Goal: Information Seeking & Learning: Learn about a topic

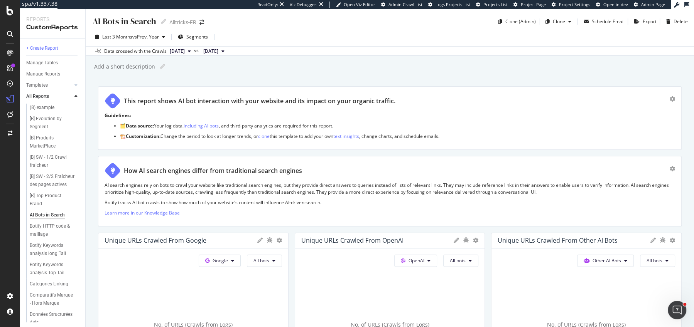
scroll to position [1296, 0]
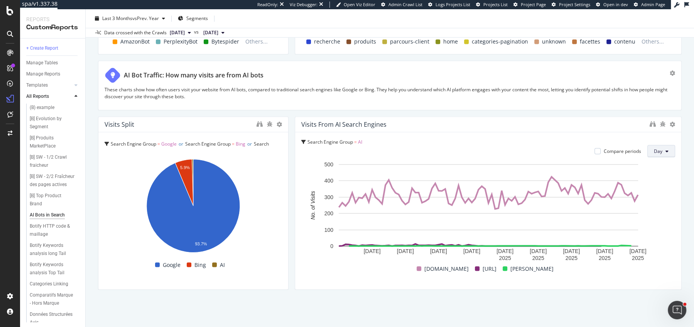
click at [664, 147] on button "Day" at bounding box center [661, 151] width 28 height 12
click at [658, 173] on div "Week" at bounding box center [661, 178] width 26 height 11
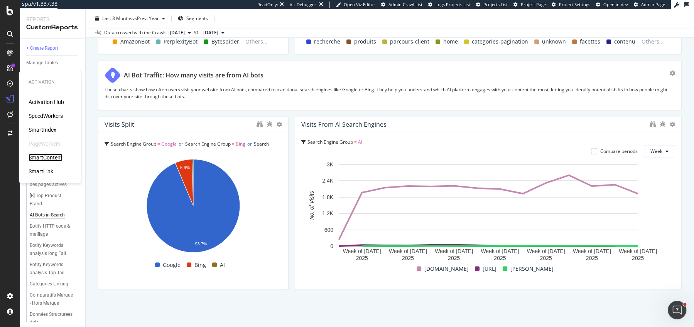
click at [46, 158] on div "SmartContent" at bounding box center [46, 158] width 34 height 8
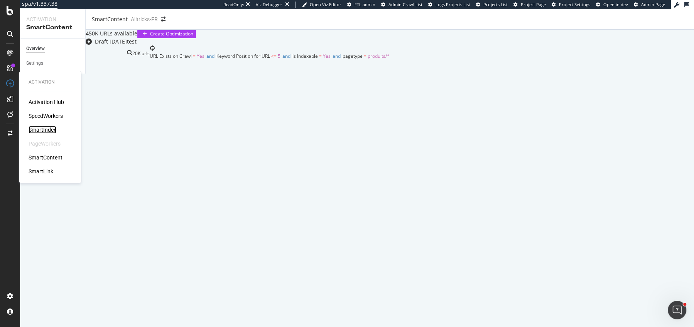
click at [40, 127] on div "SmartIndex" at bounding box center [43, 130] width 28 height 8
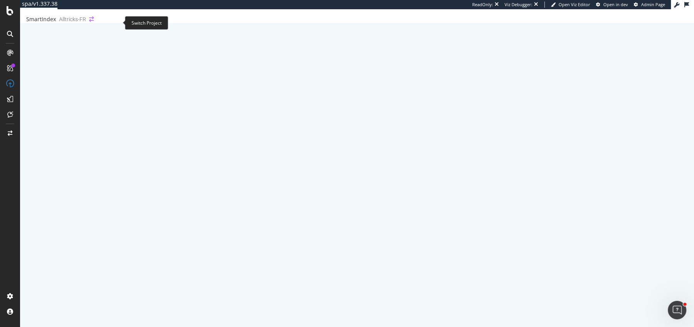
click at [94, 22] on icon "arrow-right-arrow-left" at bounding box center [91, 19] width 5 height 5
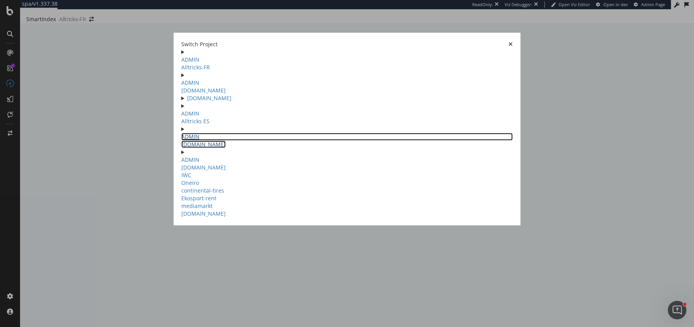
click at [181, 148] on link "ADMIN alltricks.it" at bounding box center [347, 140] width 332 height 15
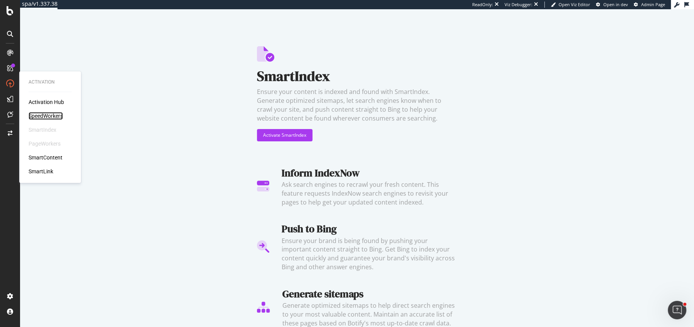
click at [40, 118] on div "SpeedWorkers" at bounding box center [46, 116] width 34 height 8
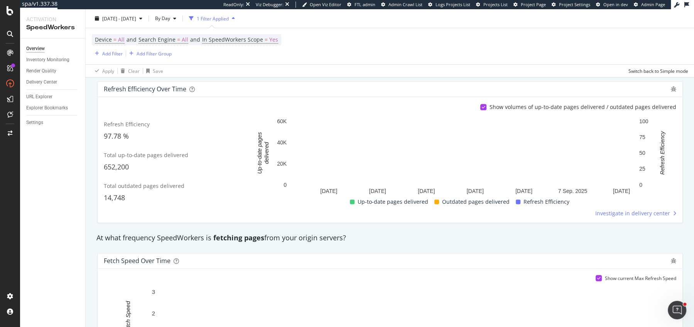
scroll to position [307, 0]
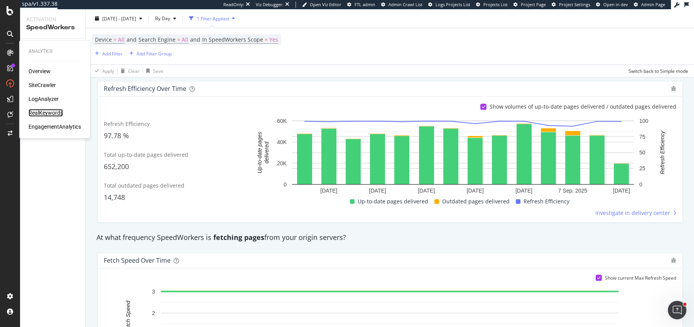
click at [44, 112] on div "RealKeywords" at bounding box center [46, 113] width 34 height 8
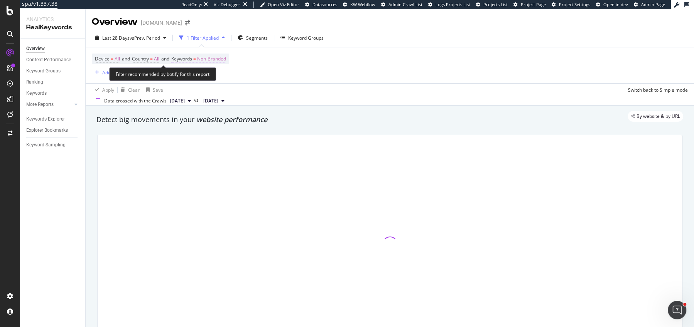
click at [209, 56] on span "Non-Branded" at bounding box center [211, 59] width 29 height 11
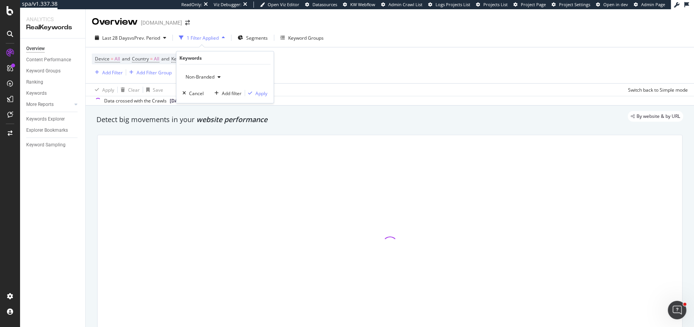
click at [203, 72] on div "Non-Branded" at bounding box center [202, 77] width 41 height 12
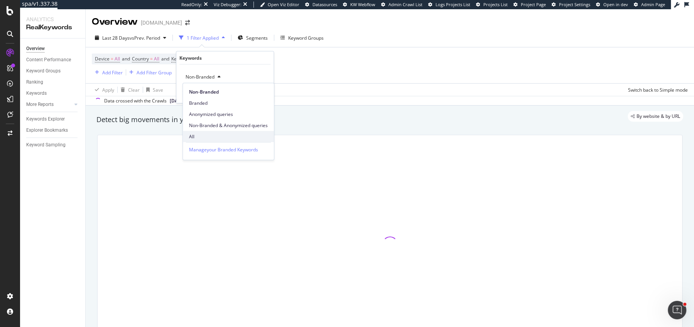
click at [204, 131] on div "All" at bounding box center [228, 136] width 91 height 11
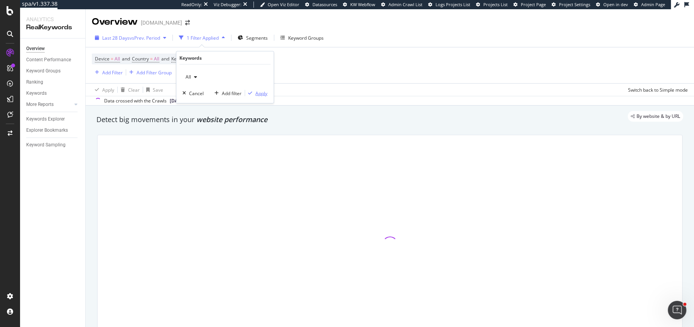
click at [256, 92] on div "Apply" at bounding box center [261, 93] width 12 height 7
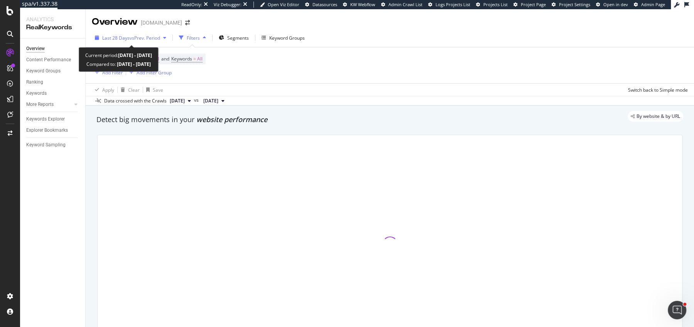
click at [123, 35] on span "Last 28 Days" at bounding box center [115, 38] width 27 height 7
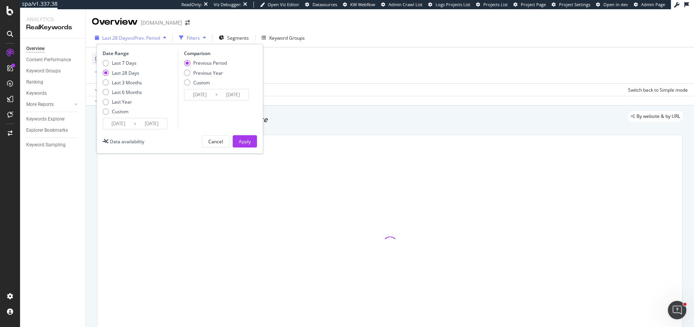
click at [137, 43] on div "Last 28 Days vs Prev. Period" at bounding box center [130, 38] width 77 height 12
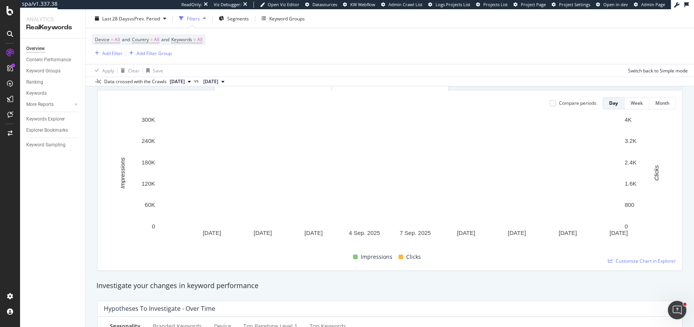
scroll to position [84, 0]
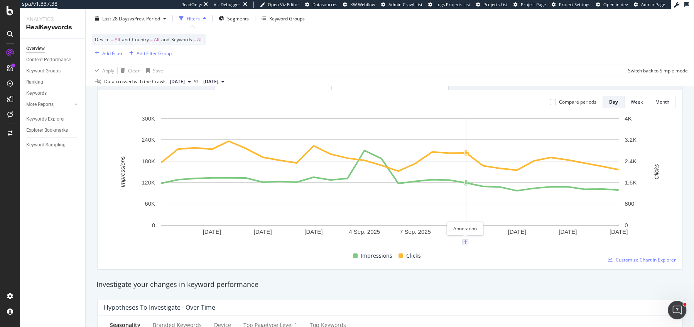
click at [464, 240] on icon "plus" at bounding box center [465, 242] width 4 height 5
click at [455, 201] on textarea at bounding box center [465, 196] width 69 height 24
type textarea "SW on pause"
click at [495, 218] on div "Save" at bounding box center [494, 220] width 10 height 7
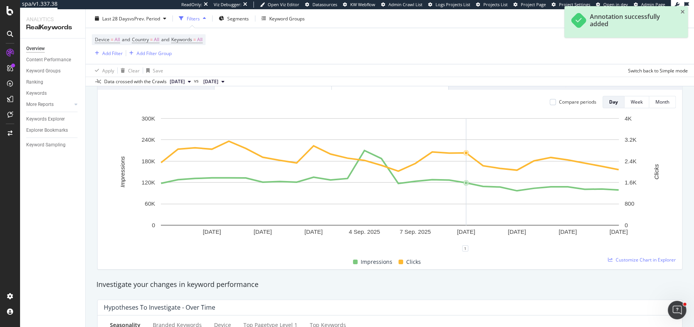
click at [501, 274] on div "Unique Keywords 211,779 8.16% Impressions 3,478,239 2.19% Clicks 70,008 1.98% C…" at bounding box center [390, 160] width 594 height 231
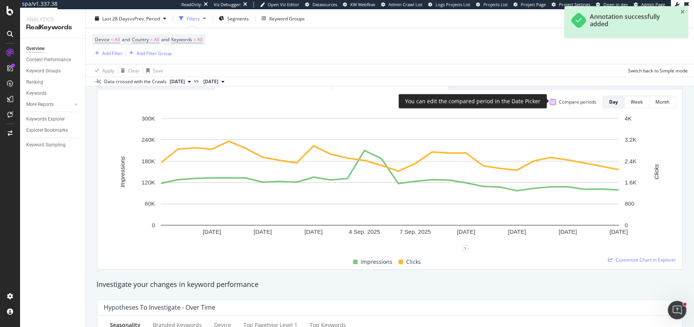
click at [552, 104] on div at bounding box center [552, 102] width 6 height 6
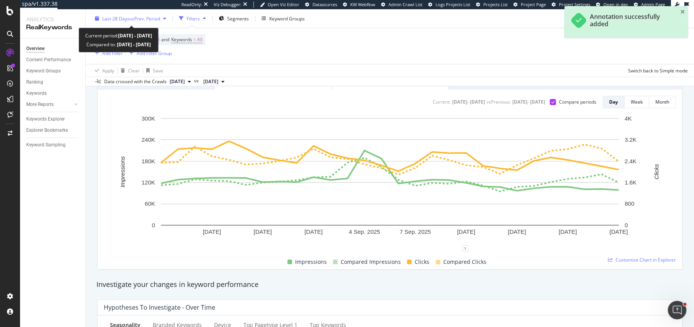
click at [158, 17] on span "vs Prev. Period" at bounding box center [145, 18] width 30 height 7
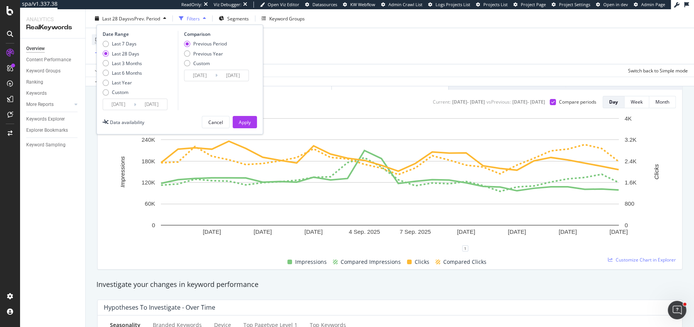
click at [181, 45] on div "Comparison Previous Period Previous Year Custom 2025/07/26 Navigate forward to …" at bounding box center [214, 70] width 73 height 79
click at [182, 50] on div "Comparison Previous Period Previous Year Custom 2025/07/26 Navigate forward to …" at bounding box center [214, 70] width 73 height 79
click at [185, 51] on div "Previous Year" at bounding box center [187, 54] width 6 height 6
type input "2024/08/24"
type input "2024/09/20"
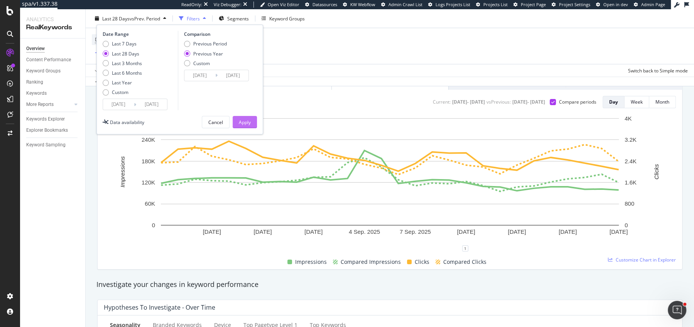
click at [234, 120] on button "Apply" at bounding box center [244, 122] width 24 height 12
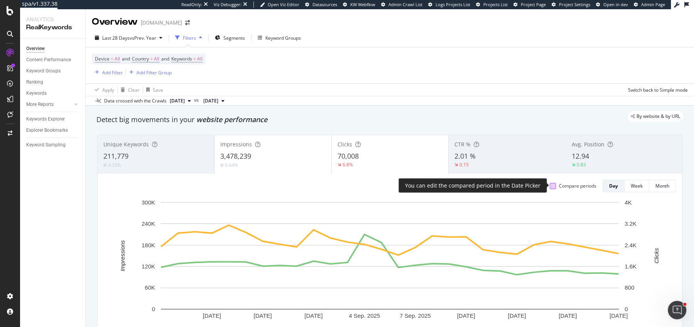
click at [551, 183] on div at bounding box center [552, 186] width 6 height 6
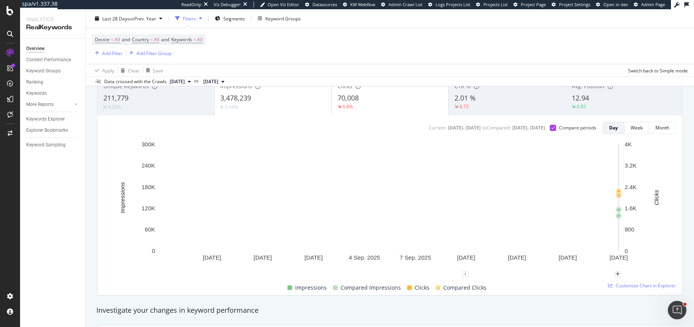
scroll to position [60, 0]
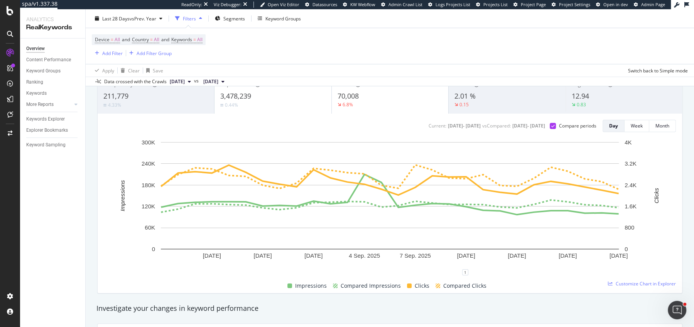
click at [610, 103] on div "0.83" at bounding box center [623, 104] width 104 height 7
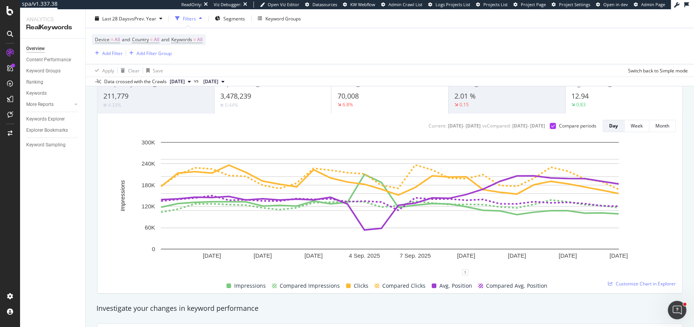
click at [623, 98] on div "12.94" at bounding box center [623, 96] width 105 height 10
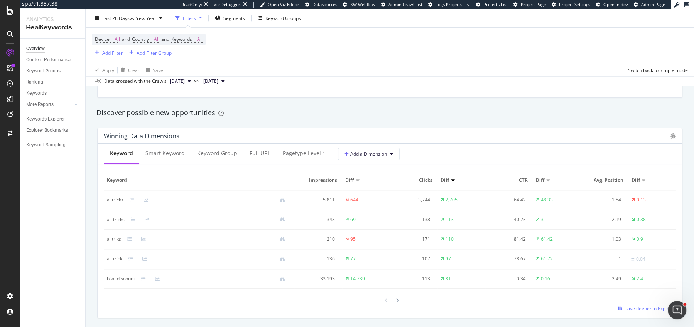
scroll to position [708, 0]
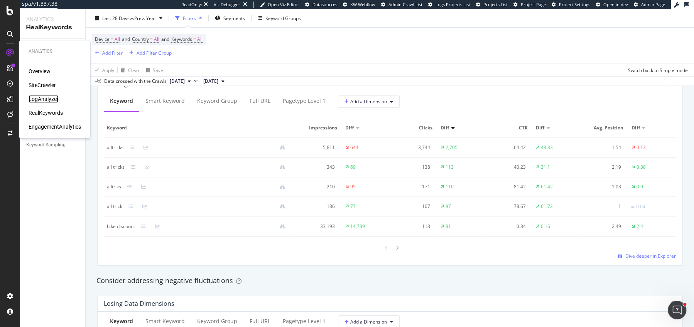
click at [45, 98] on div "LogAnalyzer" at bounding box center [44, 99] width 30 height 8
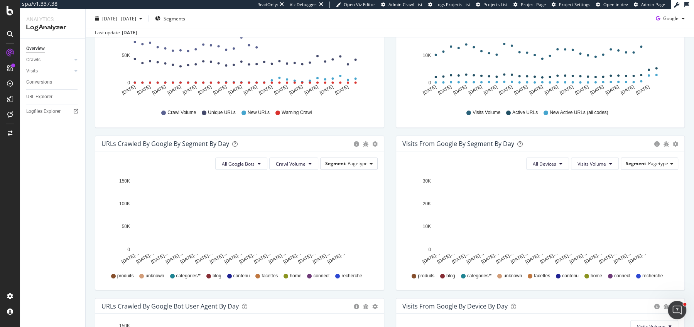
scroll to position [43, 0]
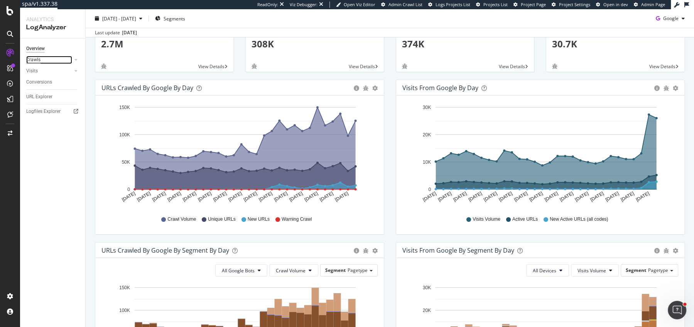
click at [40, 62] on div "Crawls" at bounding box center [33, 60] width 14 height 8
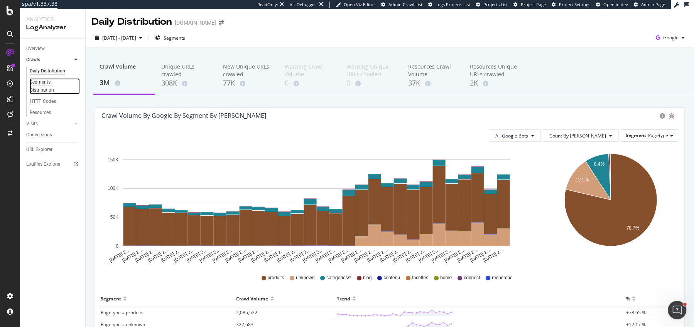
click at [46, 84] on div "Segments Distribution" at bounding box center [51, 86] width 43 height 16
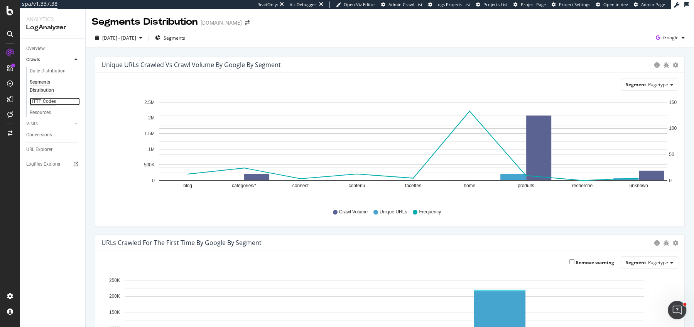
click at [45, 104] on div "HTTP Codes" at bounding box center [43, 102] width 26 height 8
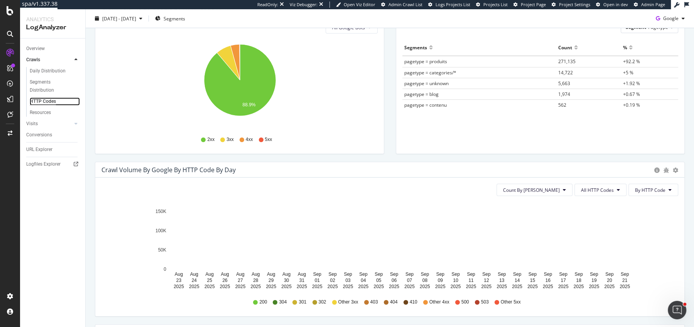
scroll to position [123, 0]
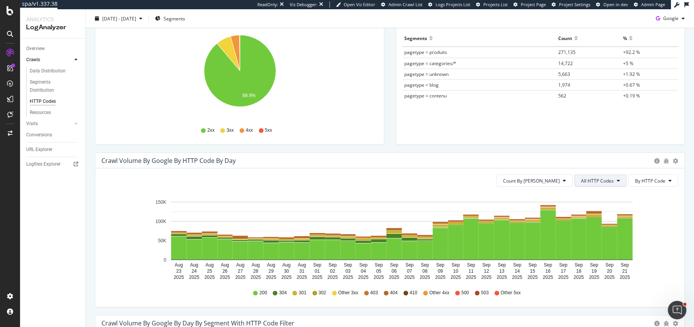
click at [595, 179] on span "All HTTP Codes" at bounding box center [597, 181] width 33 height 7
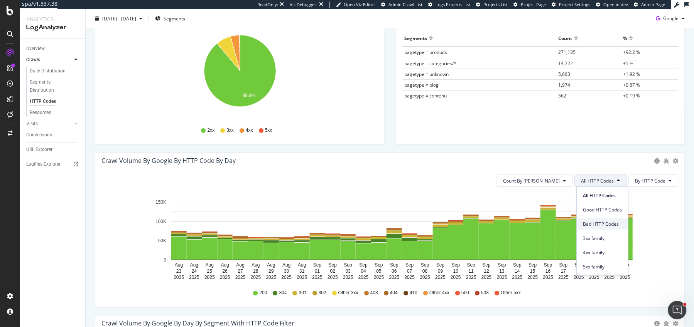
click at [595, 221] on span "Bad HTTP Codes" at bounding box center [602, 224] width 39 height 7
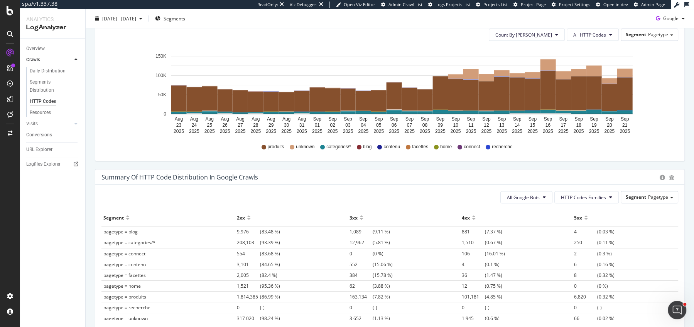
scroll to position [5, 0]
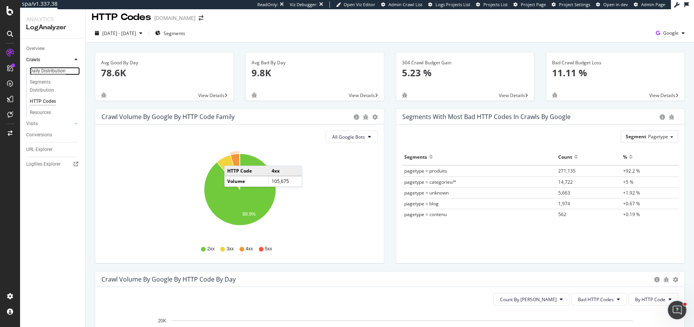
click at [51, 71] on div "Daily Distribution" at bounding box center [48, 71] width 36 height 8
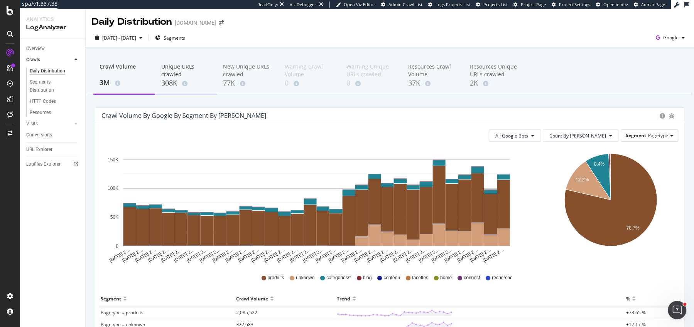
click at [195, 86] on div "Unique URLs crawled 308K" at bounding box center [186, 76] width 62 height 38
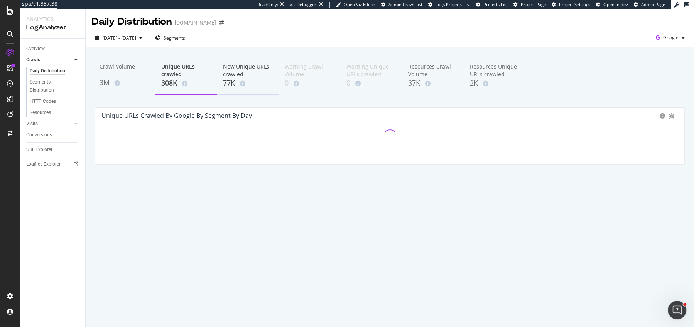
click at [235, 74] on div "New Unique URLs crawled" at bounding box center [247, 70] width 49 height 15
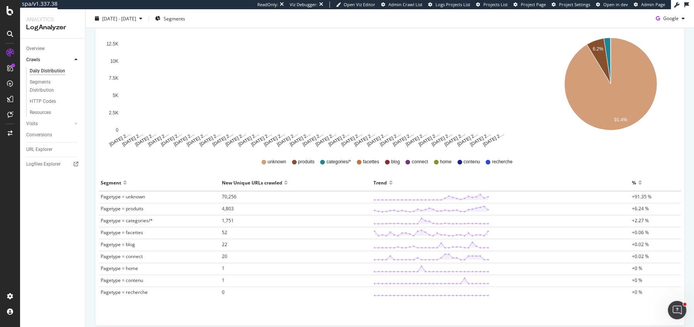
scroll to position [109, 0]
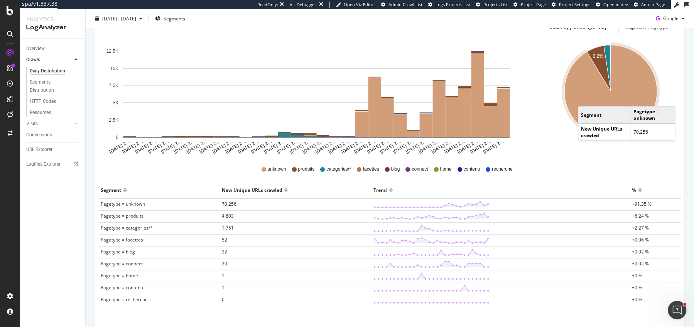
click at [586, 96] on icon "A chart." at bounding box center [610, 91] width 93 height 93
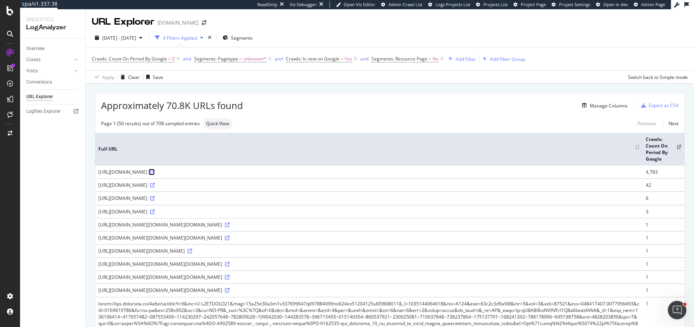
click at [155, 172] on icon at bounding box center [152, 172] width 5 height 5
click at [202, 20] on icon "arrow-right-arrow-left" at bounding box center [204, 22] width 5 height 5
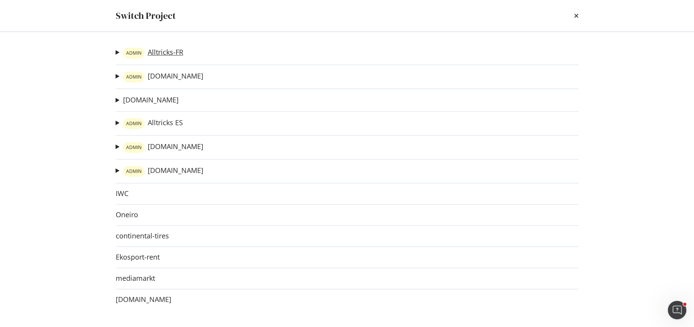
click at [167, 56] on link "ADMIN Alltricks-FR" at bounding box center [153, 53] width 60 height 11
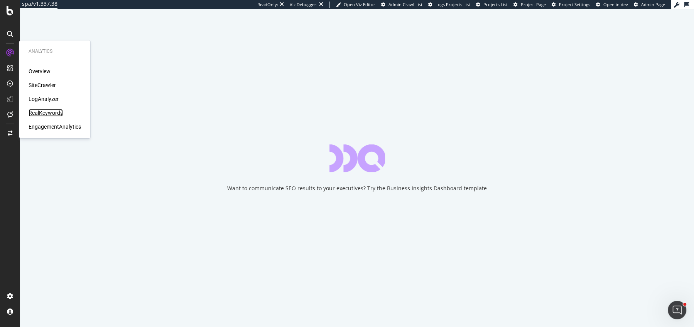
click at [37, 109] on div "RealKeywords" at bounding box center [46, 113] width 34 height 8
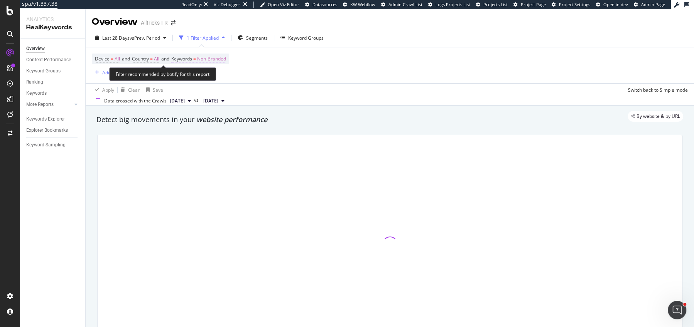
click at [219, 56] on span "Non-Branded" at bounding box center [211, 59] width 29 height 11
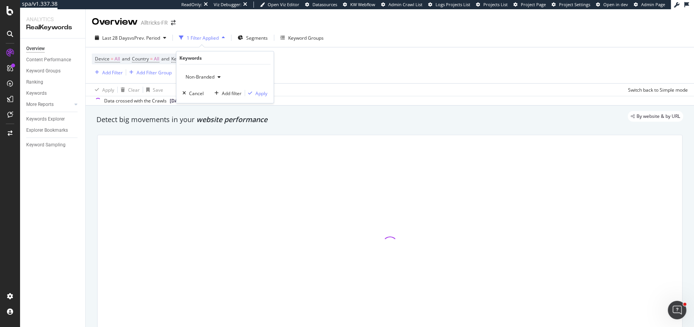
click at [209, 76] on span "Non-Branded" at bounding box center [198, 77] width 32 height 7
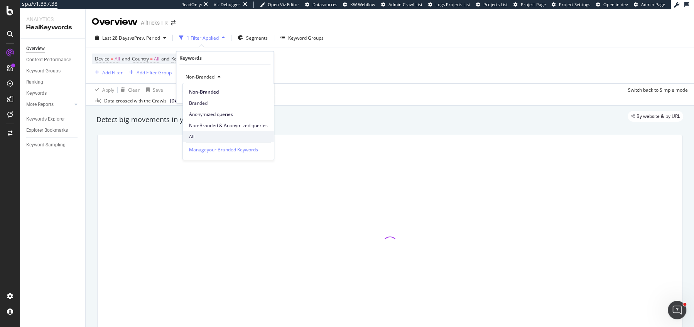
click at [210, 133] on span "All" at bounding box center [228, 136] width 79 height 7
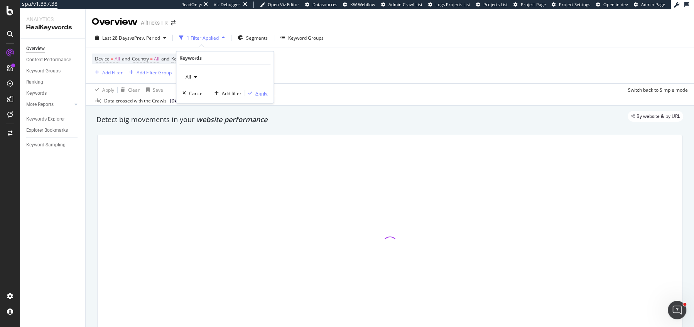
click at [262, 89] on button "Apply" at bounding box center [256, 93] width 22 height 8
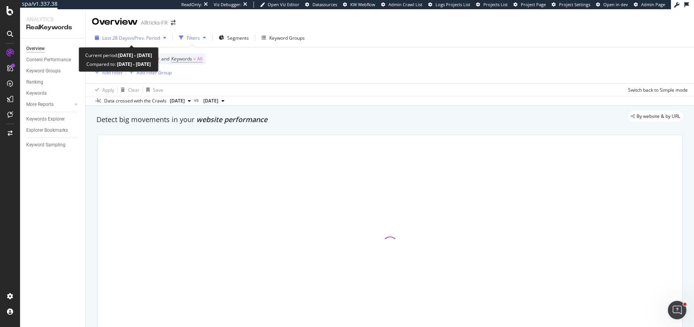
click at [131, 42] on div "Last 28 Days vs Prev. Period" at bounding box center [130, 38] width 77 height 12
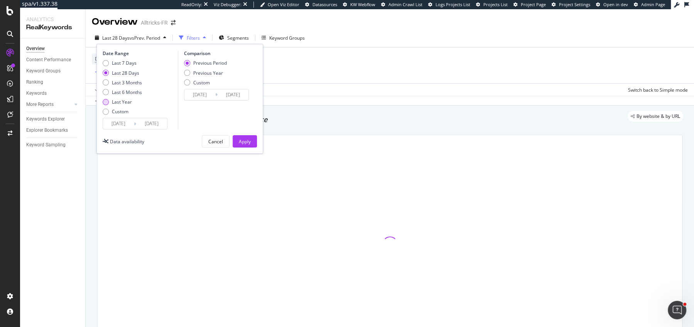
click at [119, 101] on div "Last Year" at bounding box center [122, 102] width 20 height 7
type input "2024/09/21"
type input "2023/09/22"
type input "2024/09/20"
click at [204, 74] on div "Previous Year" at bounding box center [208, 73] width 30 height 7
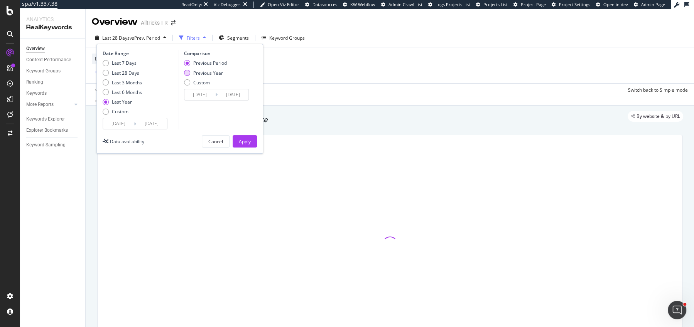
type input "2023/09/23"
type input "2024/09/21"
click at [245, 142] on div "Apply" at bounding box center [245, 141] width 12 height 7
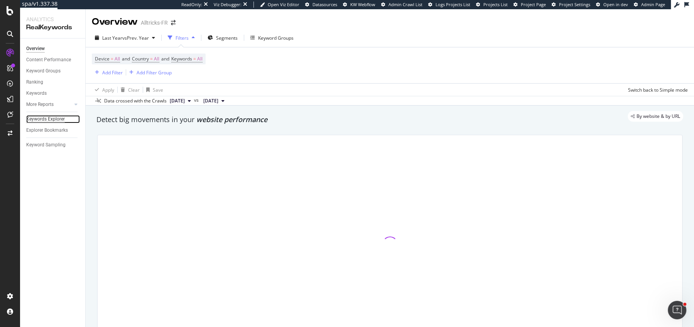
click at [53, 121] on div "Keywords Explorer" at bounding box center [45, 119] width 39 height 8
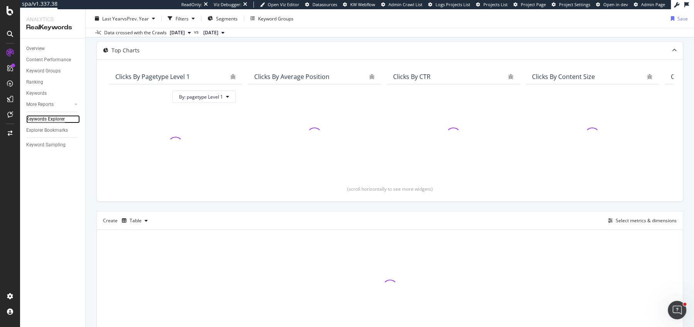
scroll to position [82, 0]
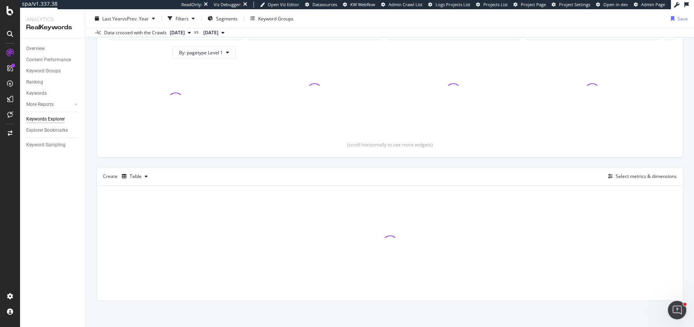
click at [122, 27] on div "Last Year vs Prev. Year Filters Segments Keyword Groups Save" at bounding box center [390, 19] width 608 height 15
click at [122, 25] on div "Last Year vs Prev. Year Filters Segments Keyword Groups Save" at bounding box center [390, 19] width 608 height 15
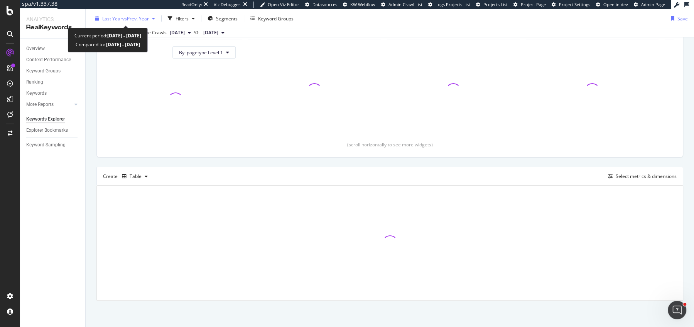
click at [121, 23] on div "Last Year vs Prev. Year" at bounding box center [125, 19] width 66 height 12
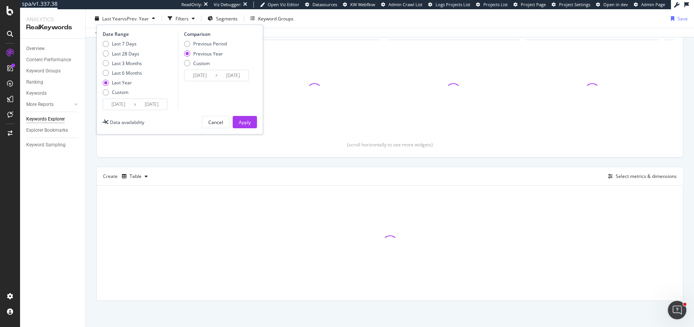
click at [108, 104] on input "2024/09/21" at bounding box center [118, 104] width 31 height 11
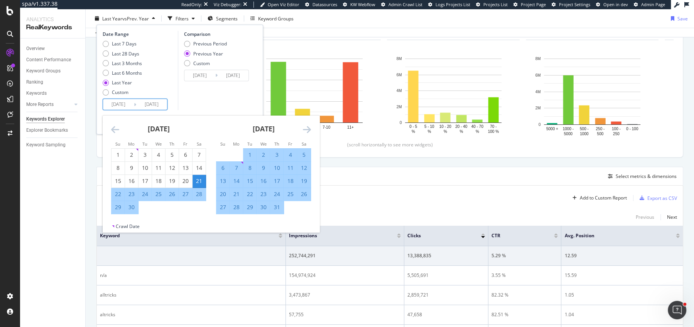
click at [116, 130] on icon "Move backward to switch to the previous month." at bounding box center [115, 129] width 8 height 9
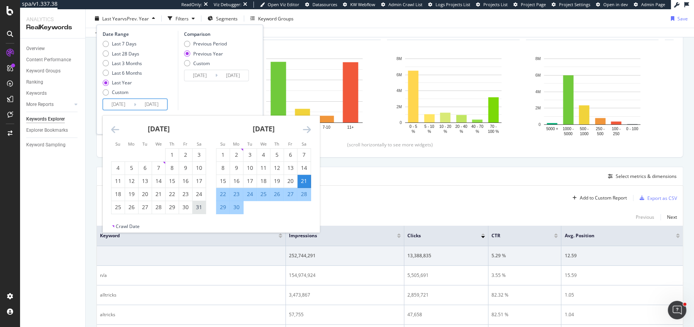
click at [193, 207] on div "31" at bounding box center [198, 208] width 13 height 8
type input "2024/08/31"
type input "2023/09/02"
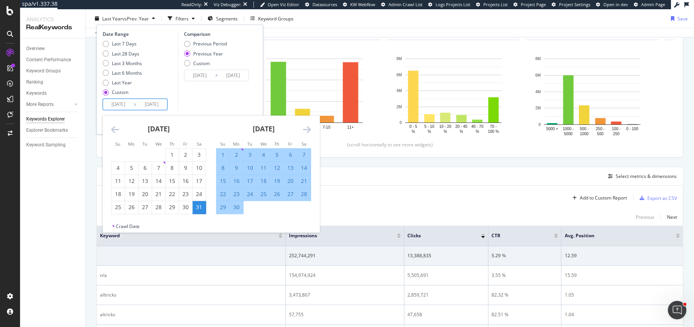
click at [156, 104] on input "2025/09/20" at bounding box center [151, 104] width 31 height 11
click at [163, 105] on input "2025/09/20" at bounding box center [151, 104] width 31 height 11
type input "2025/09/20"
type input "2024/09/02"
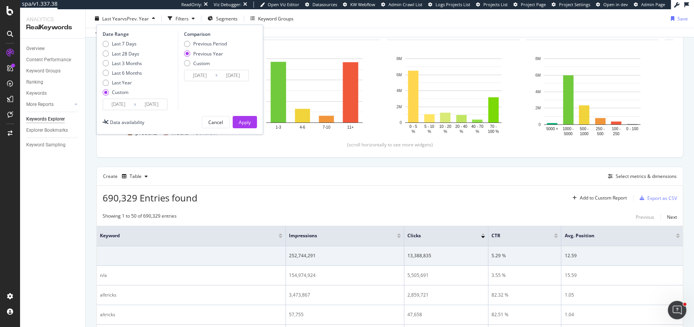
type input "2025/09/01"
click at [209, 56] on div "Previous Year" at bounding box center [208, 53] width 30 height 7
click at [247, 120] on div "Apply" at bounding box center [245, 122] width 12 height 7
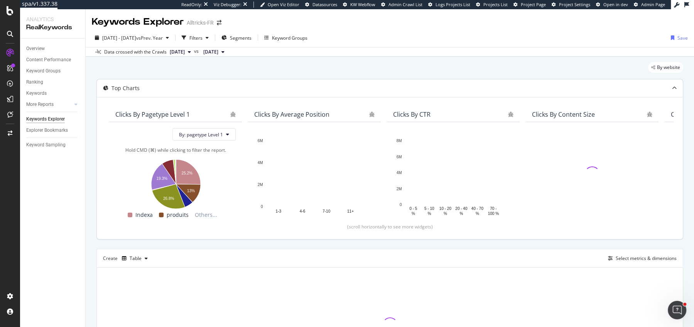
scroll to position [82, 0]
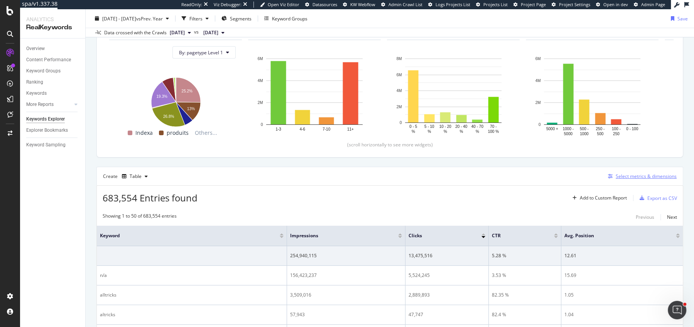
click at [625, 173] on div "Select metrics & dimensions" at bounding box center [645, 176] width 61 height 7
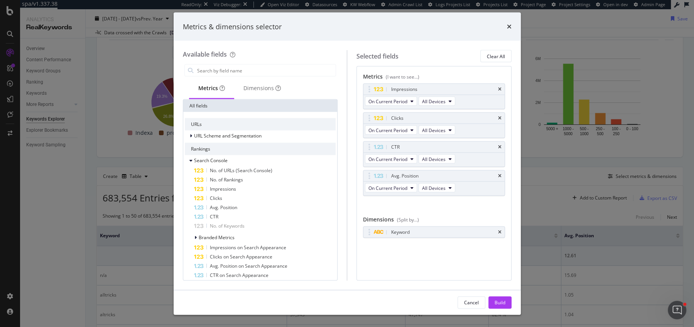
click at [169, 168] on div "Metrics & dimensions selector Available fields Metrics Dimensions All fields UR…" at bounding box center [347, 163] width 694 height 327
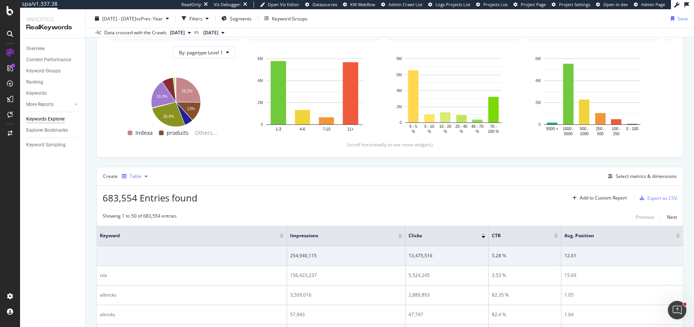
click at [140, 171] on div "Table" at bounding box center [135, 177] width 32 height 12
click at [141, 211] on div "Series" at bounding box center [143, 214] width 13 height 7
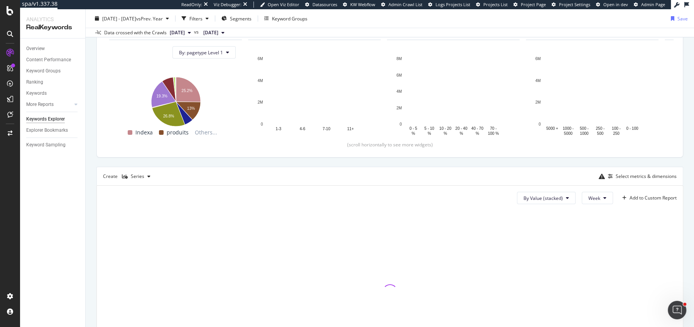
click at [141, 211] on div at bounding box center [389, 292] width 573 height 163
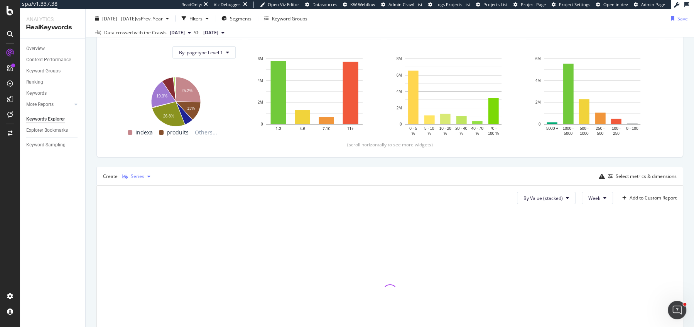
click at [141, 171] on div "Series" at bounding box center [136, 177] width 35 height 12
click at [141, 198] on div "Trend" at bounding box center [143, 201] width 13 height 7
click at [652, 172] on div "Select metrics & dimensions" at bounding box center [641, 176] width 72 height 8
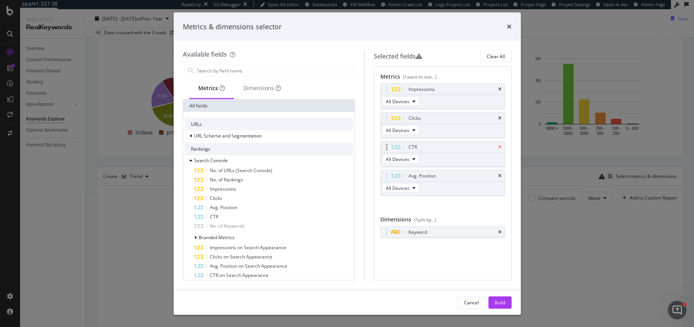
click at [499, 145] on icon "times" at bounding box center [499, 147] width 3 height 5
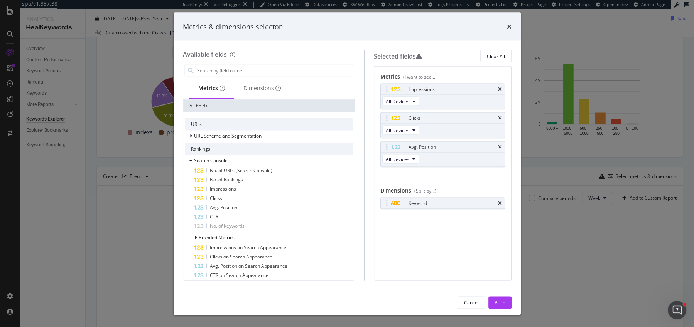
click at [499, 145] on icon "times" at bounding box center [499, 147] width 3 height 5
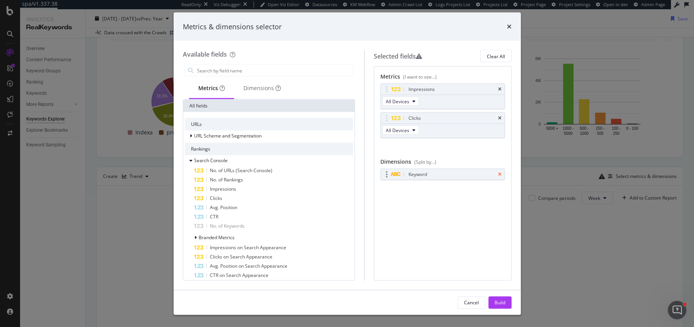
click at [499, 172] on icon "times" at bounding box center [499, 174] width 3 height 5
click at [507, 300] on button "Build" at bounding box center [499, 302] width 23 height 12
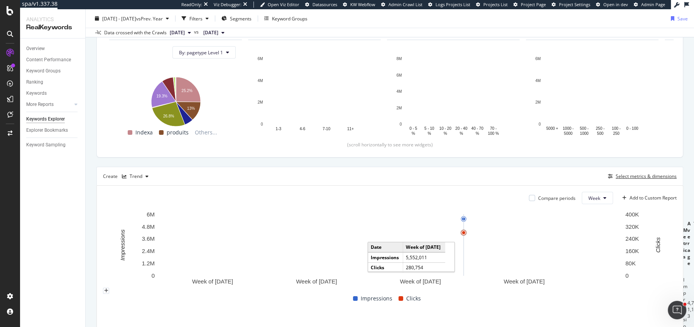
scroll to position [166, 0]
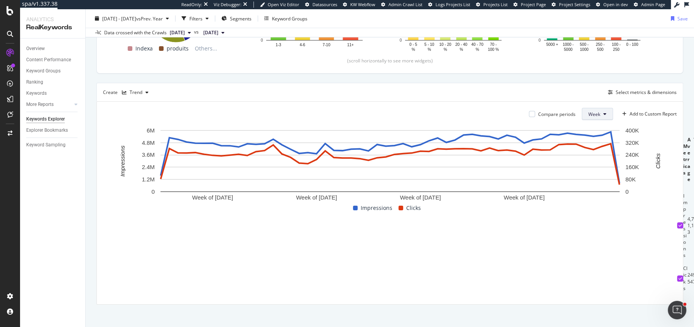
drag, startPoint x: 595, startPoint y: 110, endPoint x: 598, endPoint y: 118, distance: 8.8
click at [595, 111] on span "Week" at bounding box center [594, 114] width 12 height 7
click at [597, 154] on span "Month" at bounding box center [595, 156] width 14 height 7
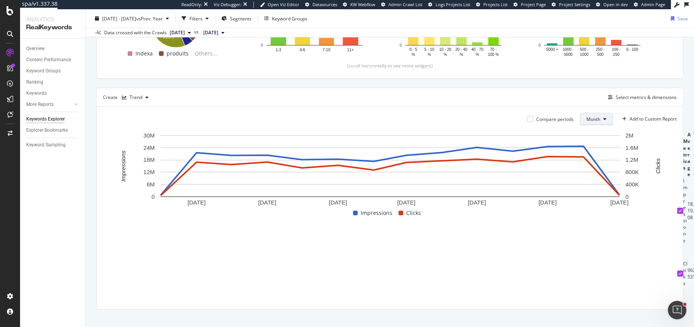
click at [605, 121] on button "Month" at bounding box center [595, 119] width 33 height 12
click at [594, 147] on span "Week" at bounding box center [593, 147] width 15 height 7
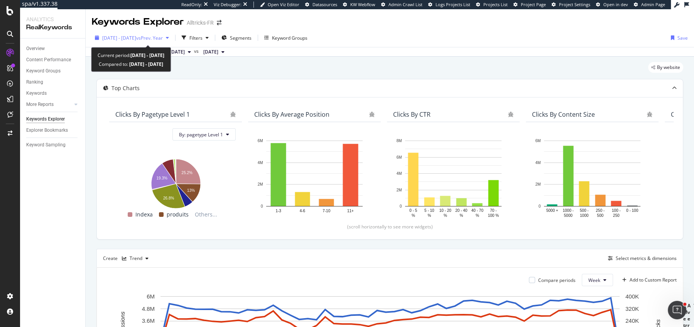
click at [146, 42] on div "2024 Aug. 31st - 2025 Sep. 1st vs Prev. Year" at bounding box center [132, 38] width 80 height 12
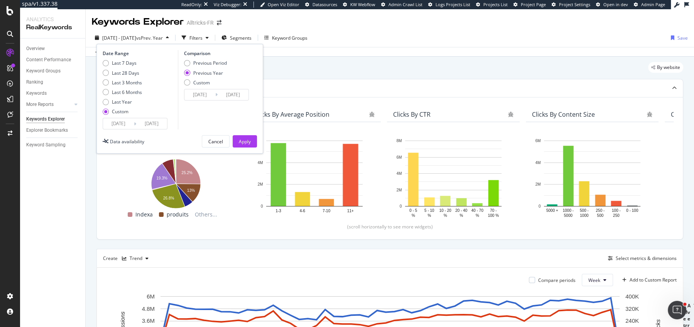
click at [146, 42] on div "2024 Aug. 31st - 2025 Sep. 1st vs Prev. Year" at bounding box center [132, 38] width 80 height 12
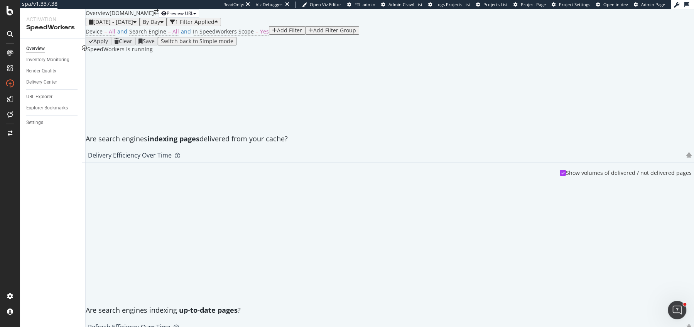
scroll to position [93, 0]
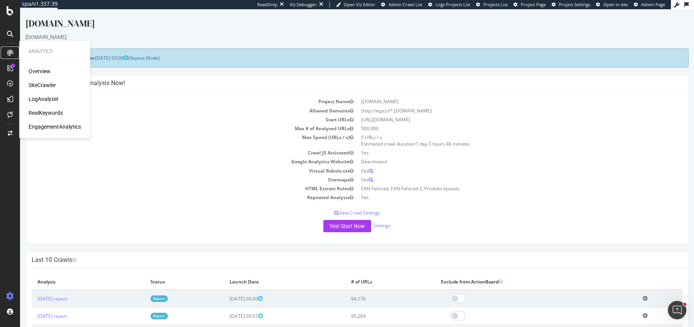
click at [7, 58] on div at bounding box center [10, 53] width 12 height 12
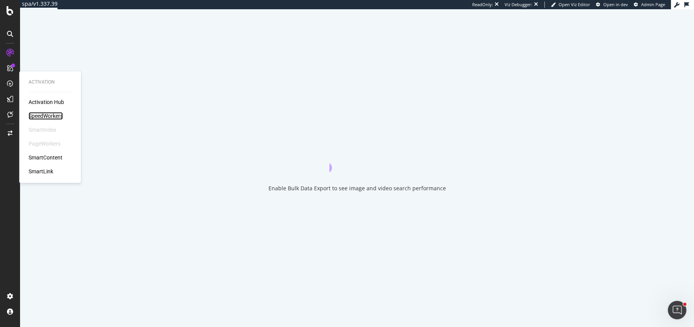
click at [47, 115] on div "SpeedWorkers" at bounding box center [46, 116] width 34 height 8
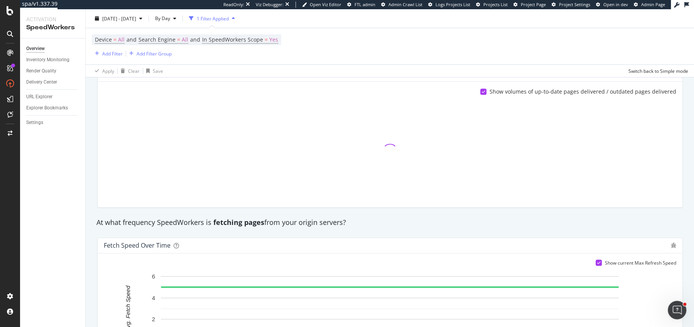
scroll to position [399, 0]
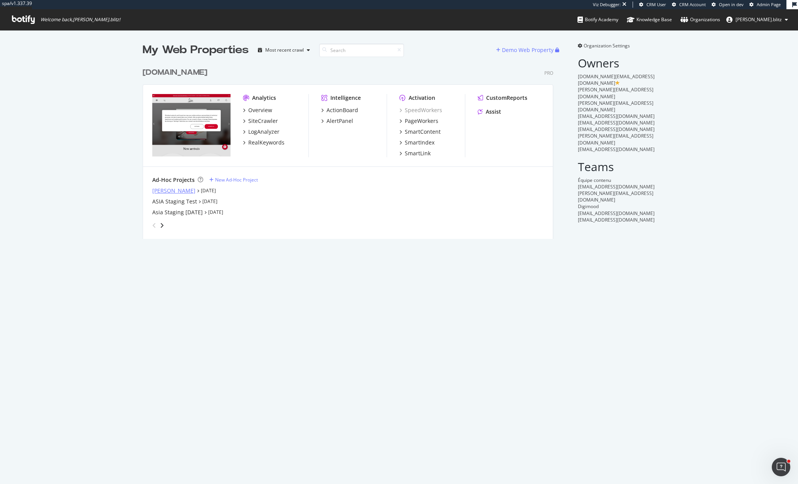
click at [158, 190] on div "[PERSON_NAME]" at bounding box center [173, 191] width 43 height 8
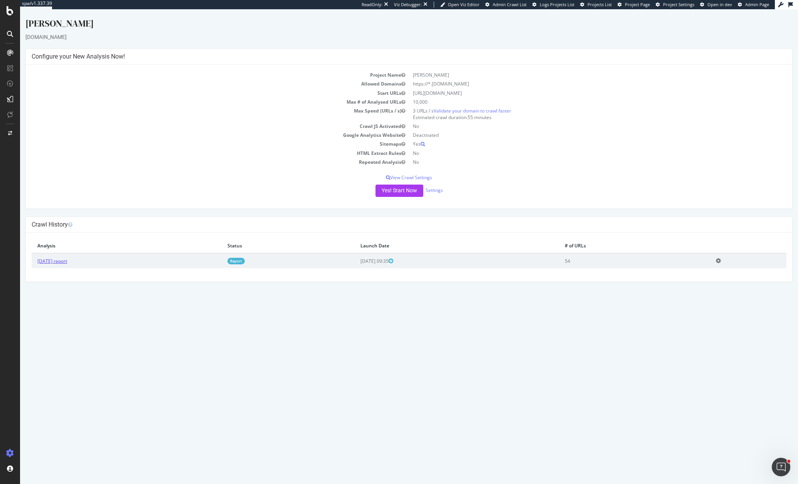
click at [62, 261] on link "2025 Sep. 22nd report" at bounding box center [52, 261] width 30 height 7
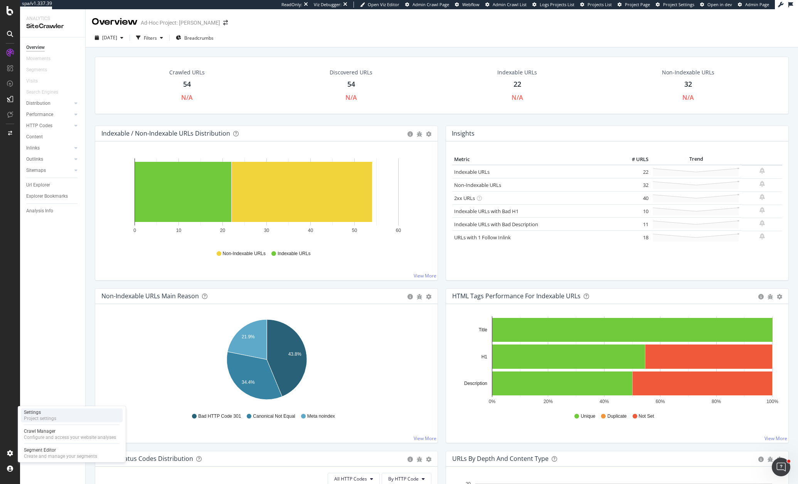
click at [66, 413] on div "Settings Project settings" at bounding box center [72, 416] width 102 height 14
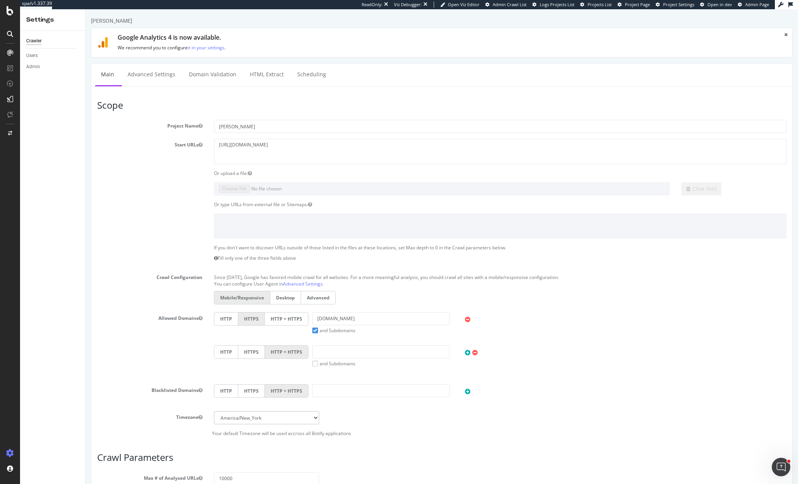
click at [127, 206] on div "Or type URLs from external file or Sitemaps:" at bounding box center [441, 204] width 701 height 7
click at [235, 145] on textarea "https://harpercollective.co.uk/" at bounding box center [500, 151] width 573 height 25
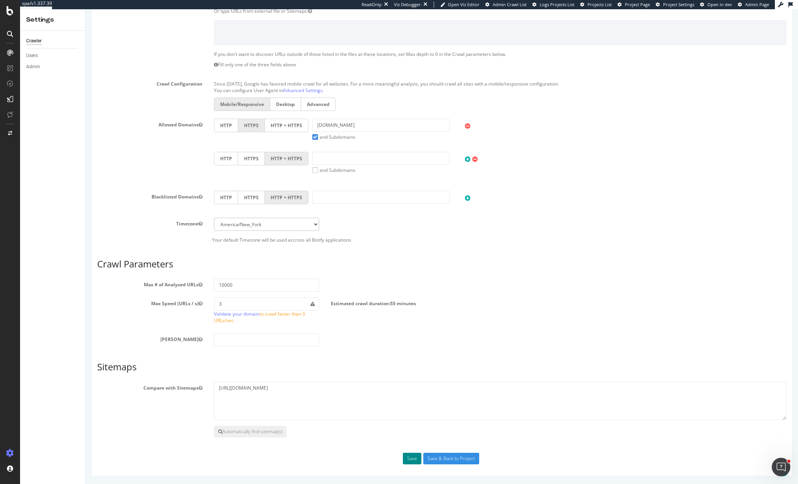
type textarea "harpercollective.co.uk"
click at [418, 460] on button "Save" at bounding box center [412, 459] width 19 height 12
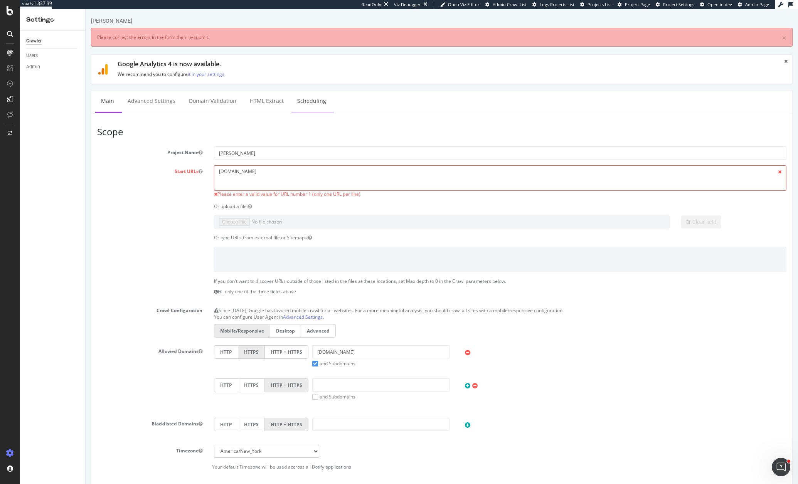
scroll to position [0, 0]
click at [221, 173] on textarea "harpercollective.co.uk" at bounding box center [500, 177] width 573 height 25
click at [220, 173] on textarea "harpercollective.co.uk" at bounding box center [500, 177] width 573 height 25
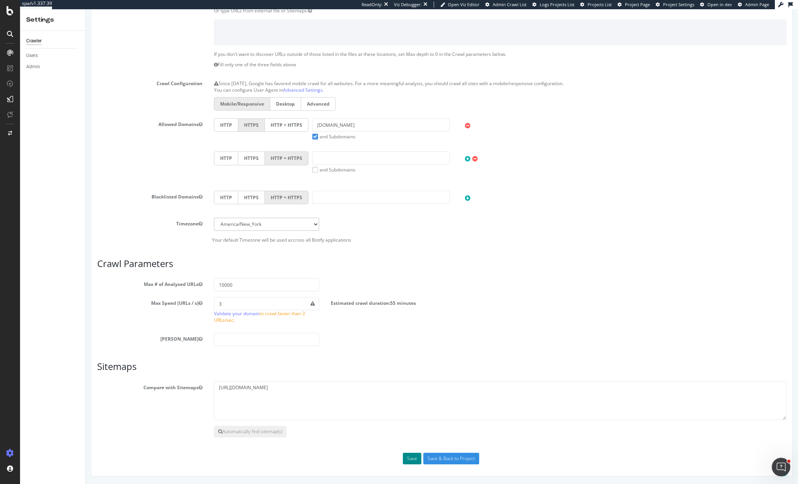
type textarea "https://harpercollective.co.uk"
click at [413, 459] on button "Save" at bounding box center [412, 459] width 19 height 12
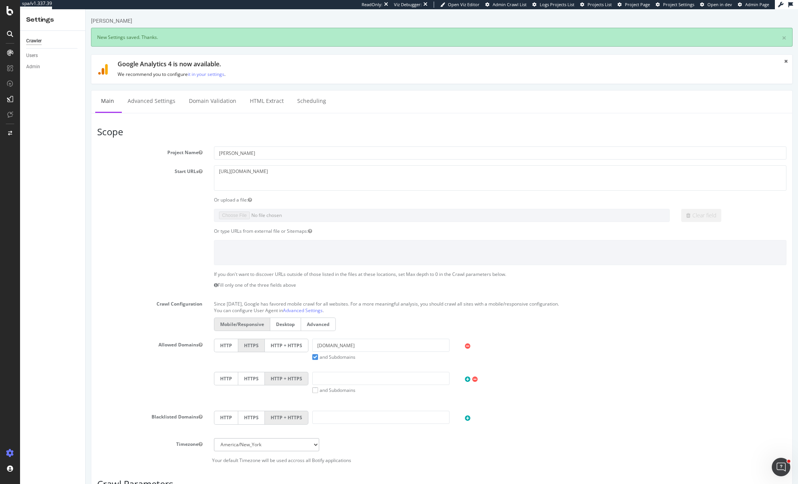
scroll to position [0, 0]
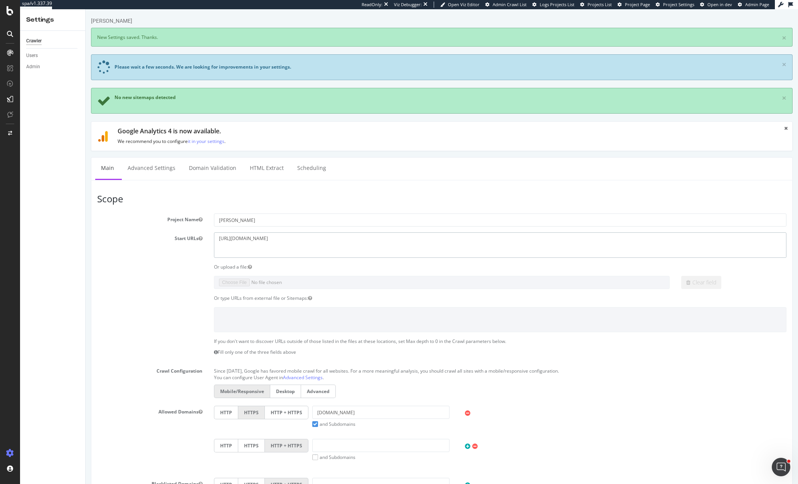
click at [301, 237] on textarea "https://harpercollective.co.uk" at bounding box center [500, 244] width 573 height 25
click at [45, 437] on div "Configure and access your website analyses" at bounding box center [70, 438] width 92 height 6
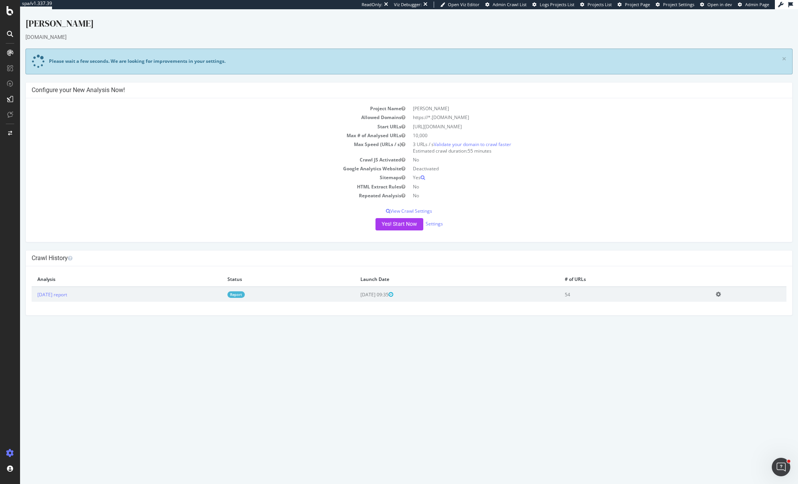
click at [126, 241] on div "Project Name Harper Allowed Domains https://*.harpercollective.co.uk Start URLs…" at bounding box center [409, 170] width 766 height 144
drag, startPoint x: 480, startPoint y: 127, endPoint x: 414, endPoint y: 128, distance: 65.9
click at [414, 128] on td "https://harpercollective.co.uk" at bounding box center [597, 126] width 377 height 9
copy td "https://harpercollective.co.uk"
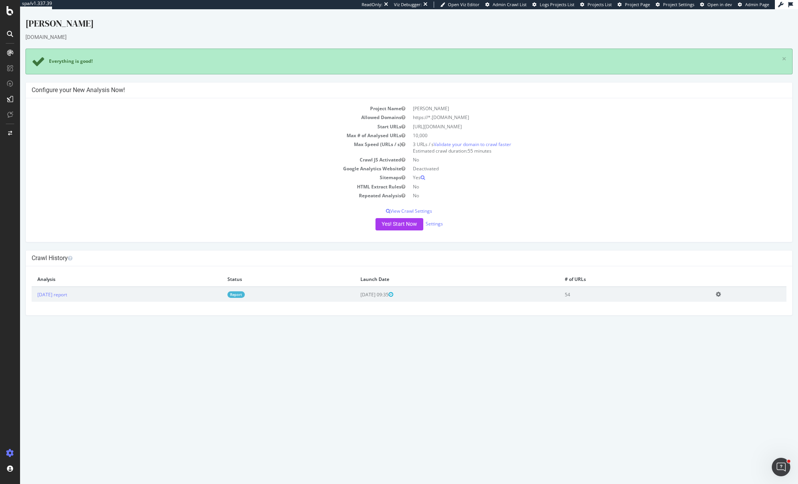
click at [184, 155] on tbody "Project Name Harper Allowed Domains https://*.harpercollective.co.uk Start URLs…" at bounding box center [409, 152] width 755 height 96
click at [408, 219] on button "Yes! Start Now" at bounding box center [400, 224] width 48 height 12
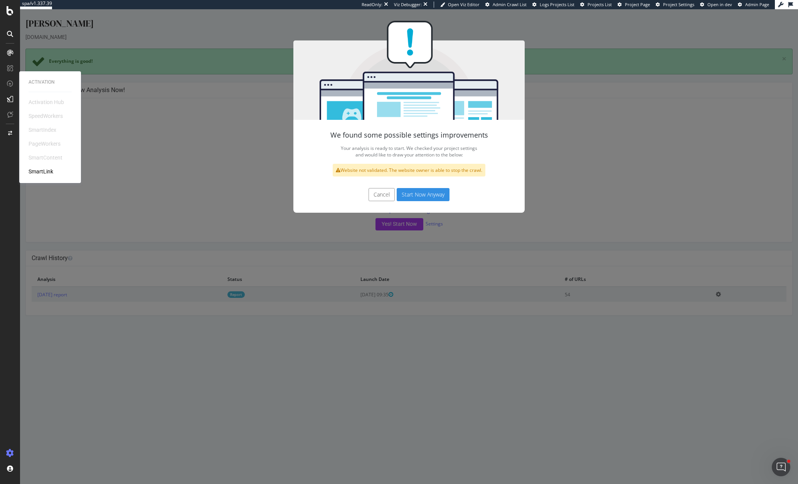
click at [438, 194] on button "Start Now Anyway" at bounding box center [423, 194] width 53 height 13
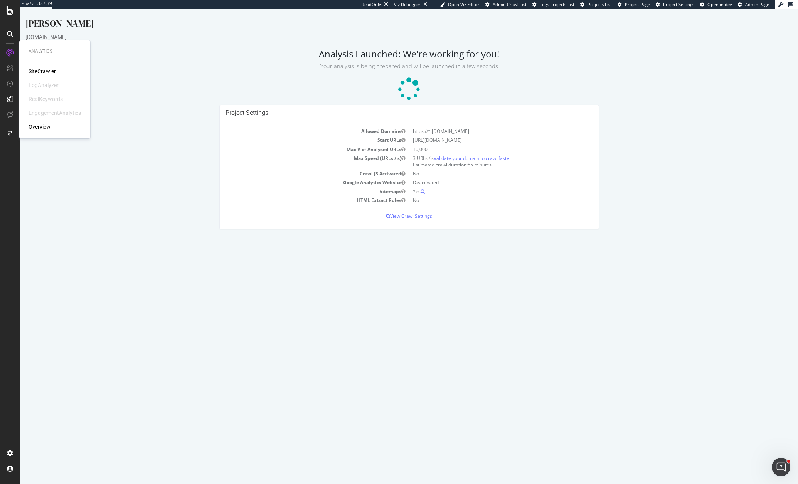
click at [39, 74] on div "SiteCrawler" at bounding box center [42, 71] width 27 height 8
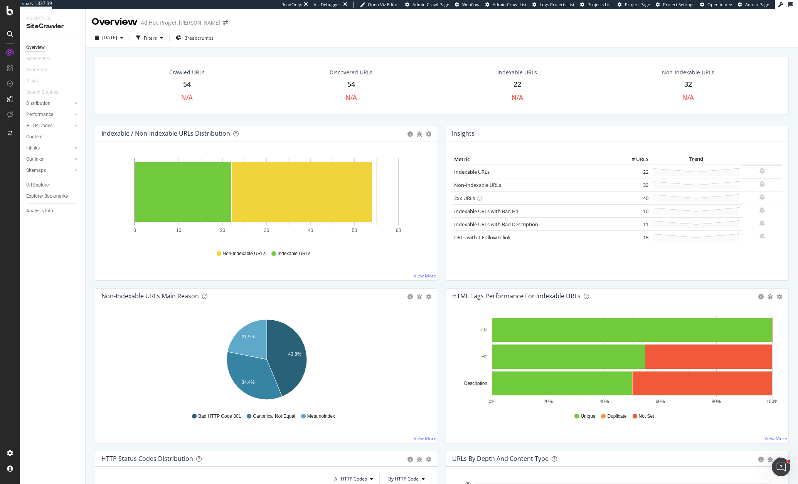
drag, startPoint x: 445, startPoint y: 327, endPoint x: 445, endPoint y: 332, distance: 5.0
click at [446, 327] on div "HTML Tags Performance for Indexable URLs Bar Bar (by Percentage) Table Export a…" at bounding box center [617, 365] width 343 height 155
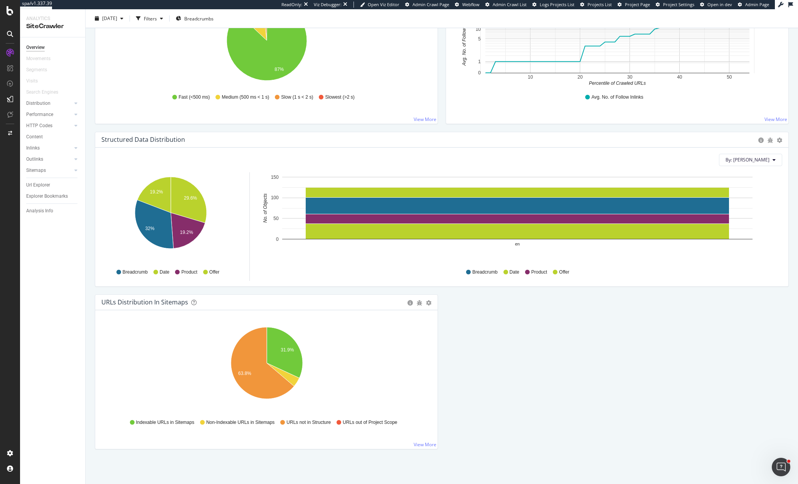
scroll to position [375, 0]
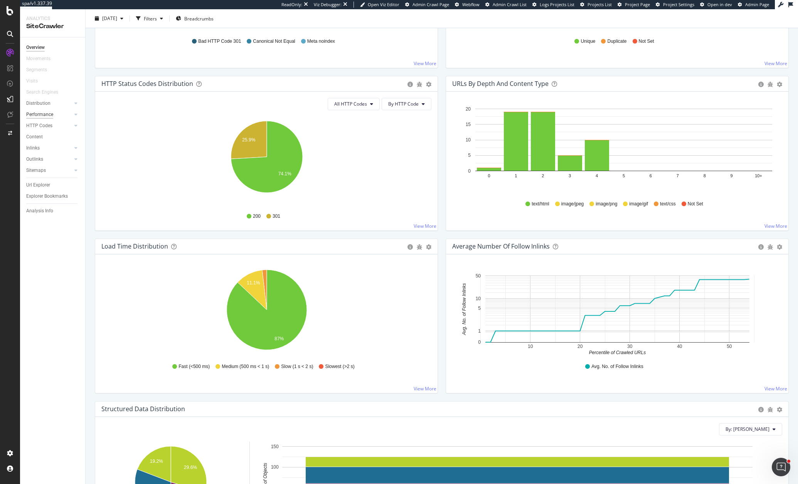
click at [37, 116] on div "Performance" at bounding box center [39, 115] width 27 height 8
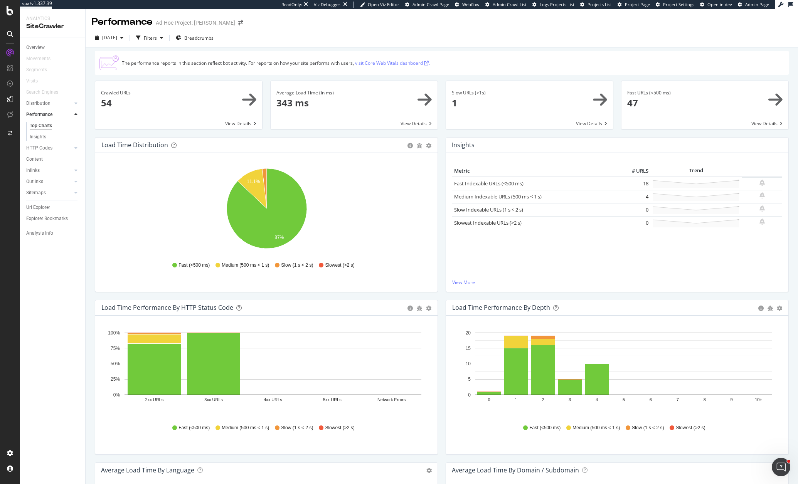
click at [501, 103] on span at bounding box center [529, 105] width 167 height 48
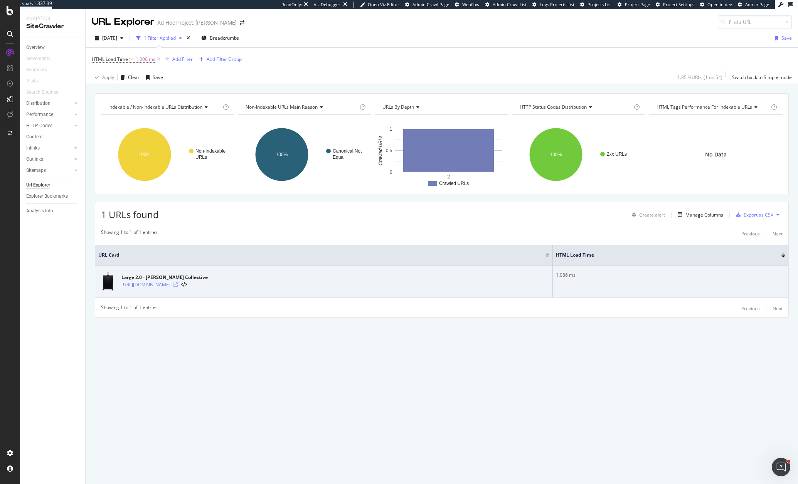
click at [178, 286] on icon at bounding box center [175, 285] width 5 height 5
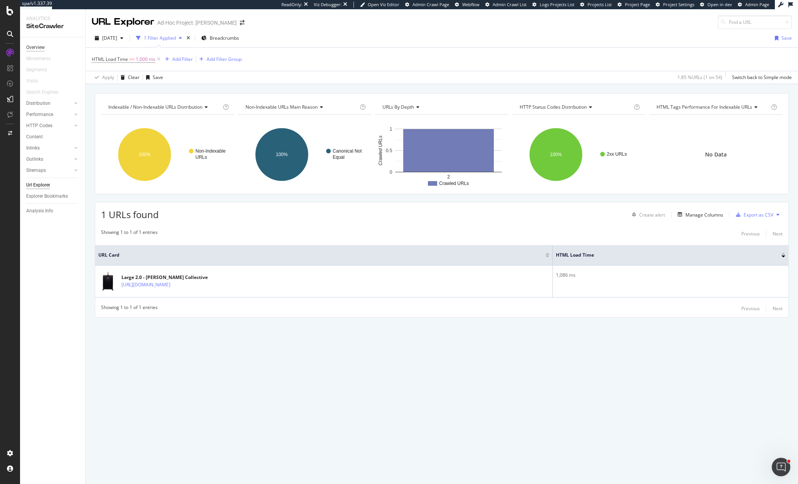
click at [31, 49] on div "Overview" at bounding box center [35, 48] width 19 height 8
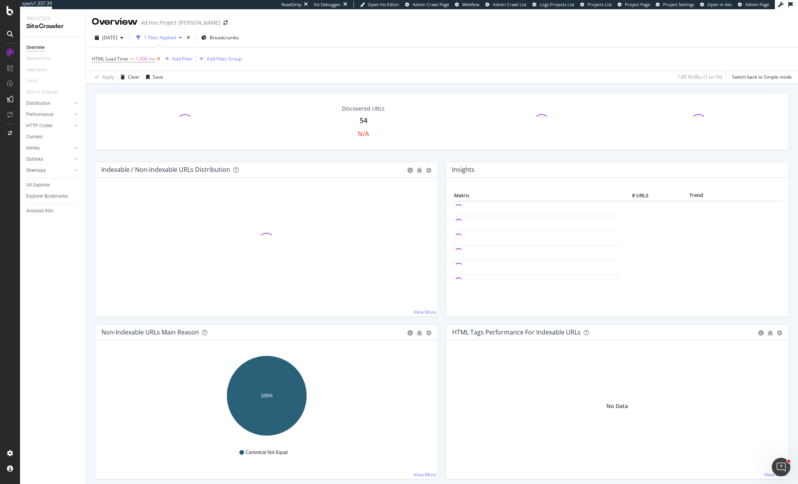
click at [159, 59] on icon at bounding box center [158, 59] width 7 height 8
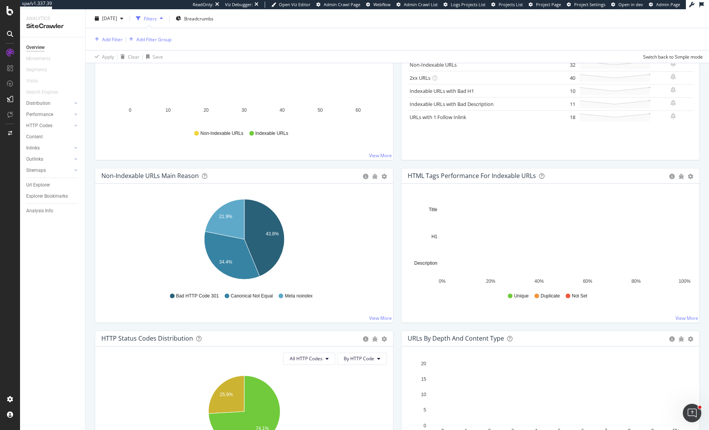
scroll to position [152, 0]
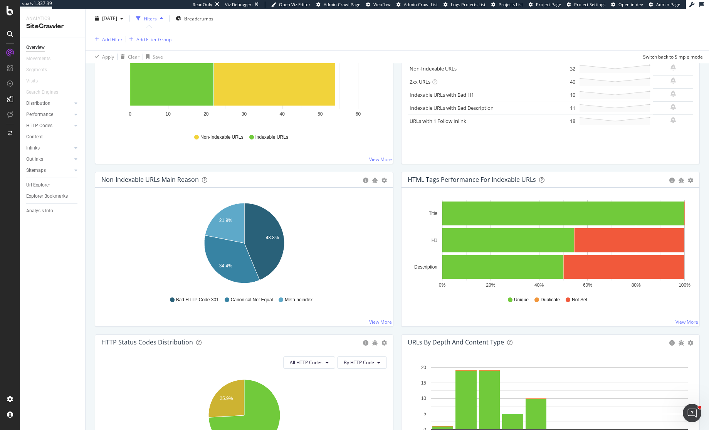
click at [391, 277] on div "Hold CMD (⌘) while clicking to filter the report. 43.8% 21.9% 34.4% Non-Indexab…" at bounding box center [244, 257] width 298 height 139
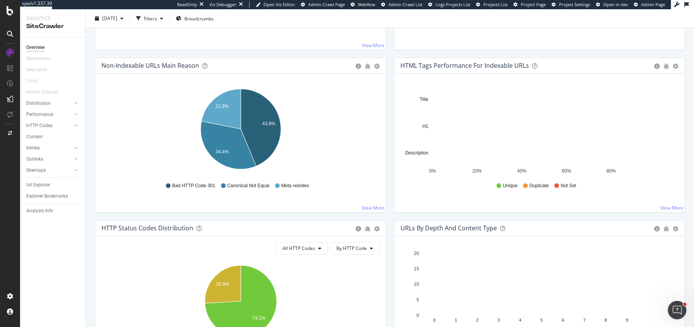
scroll to position [231, 0]
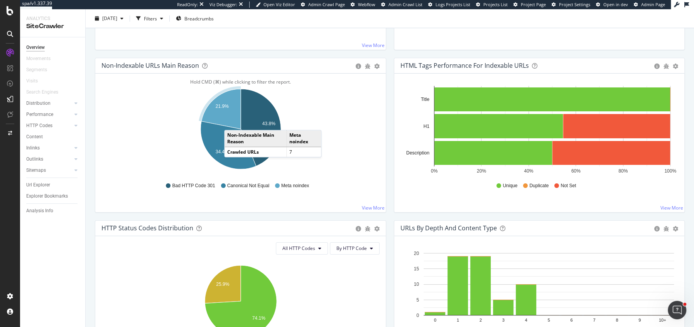
click at [232, 121] on icon "A chart." at bounding box center [220, 109] width 39 height 40
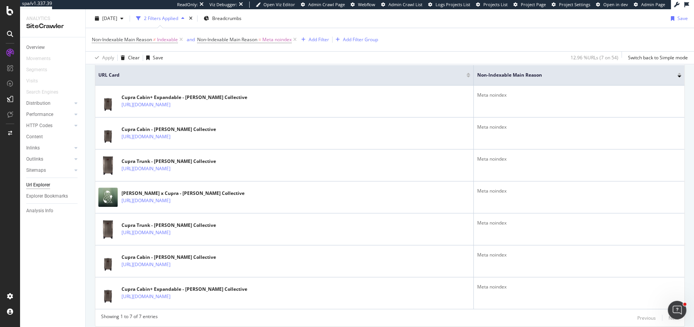
scroll to position [164, 0]
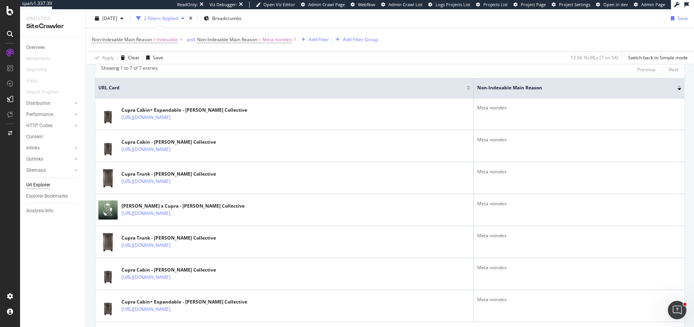
drag, startPoint x: 501, startPoint y: 89, endPoint x: 374, endPoint y: 89, distance: 126.8
click at [374, 89] on th "URL Card" at bounding box center [284, 88] width 378 height 20
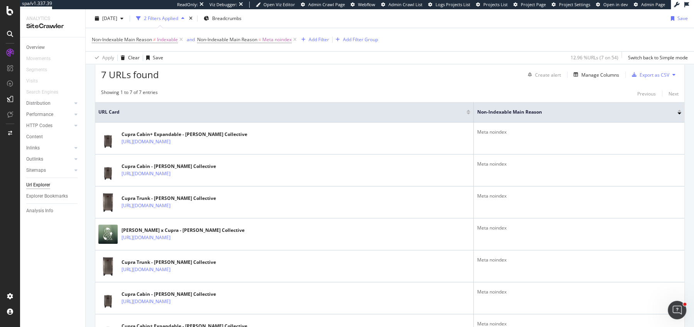
scroll to position [111, 0]
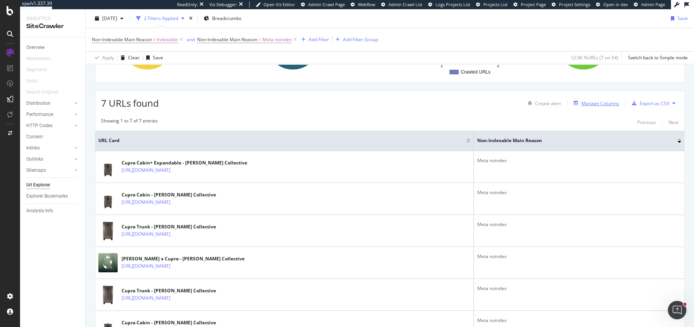
click at [610, 103] on div "Manage Columns" at bounding box center [600, 103] width 38 height 7
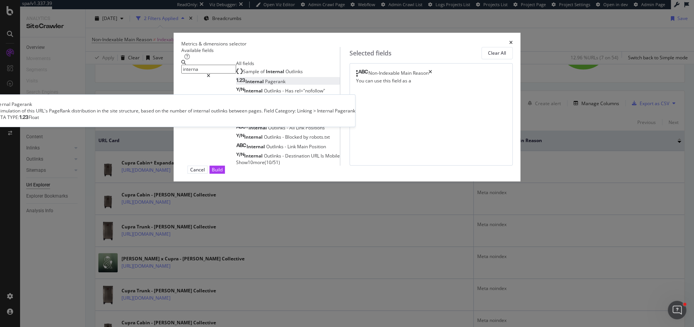
type input "interna"
click at [285, 85] on div "Internal Pagerank" at bounding box center [260, 81] width 49 height 7
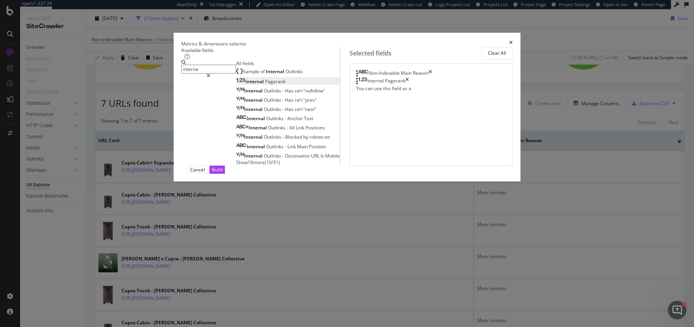
click at [505, 174] on div "Cancel Build" at bounding box center [347, 170] width 332 height 8
click at [222, 173] on div "Build" at bounding box center [217, 170] width 11 height 7
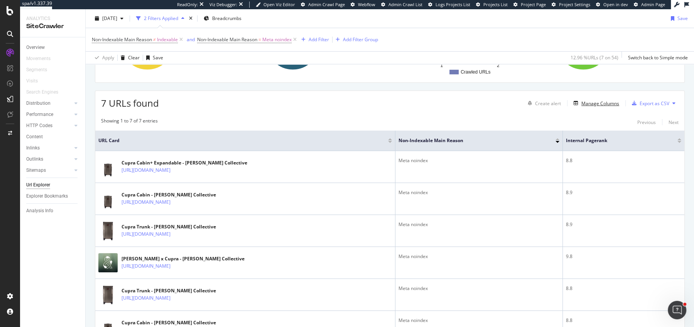
scroll to position [16, 0]
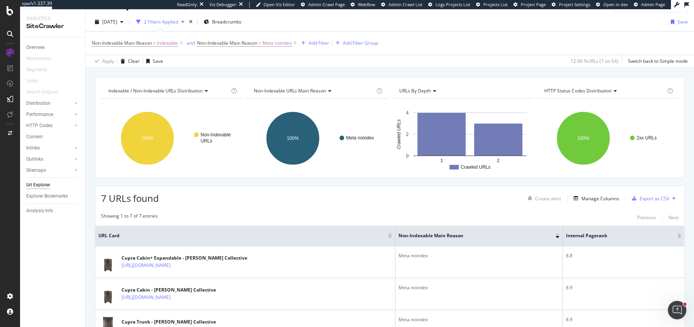
drag, startPoint x: 426, startPoint y: 238, endPoint x: 352, endPoint y: 238, distance: 73.6
click at [352, 238] on th "URL Card" at bounding box center [245, 236] width 300 height 20
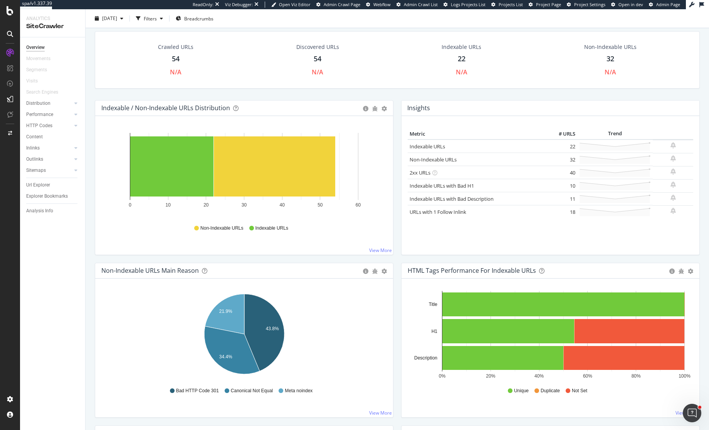
scroll to position [42, 0]
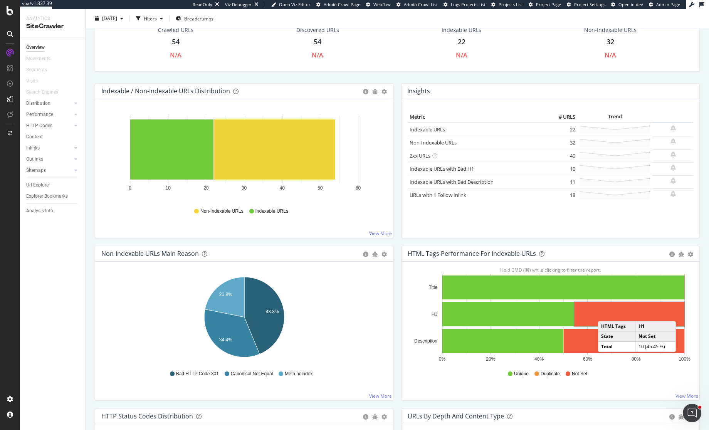
click at [606, 314] on rect "A chart." at bounding box center [630, 314] width 110 height 24
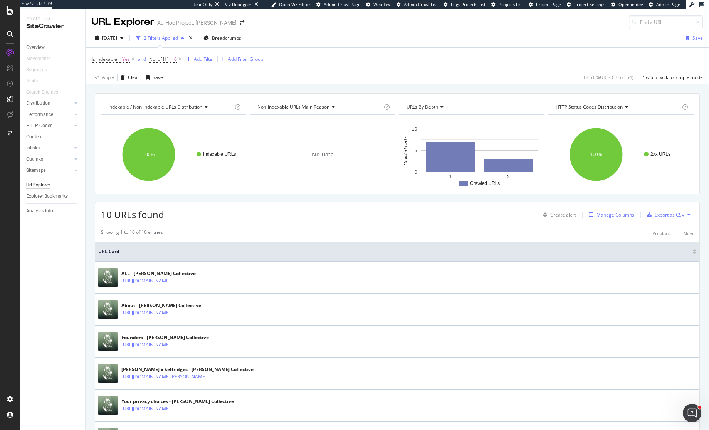
click at [623, 213] on div "Manage Columns" at bounding box center [616, 215] width 38 height 7
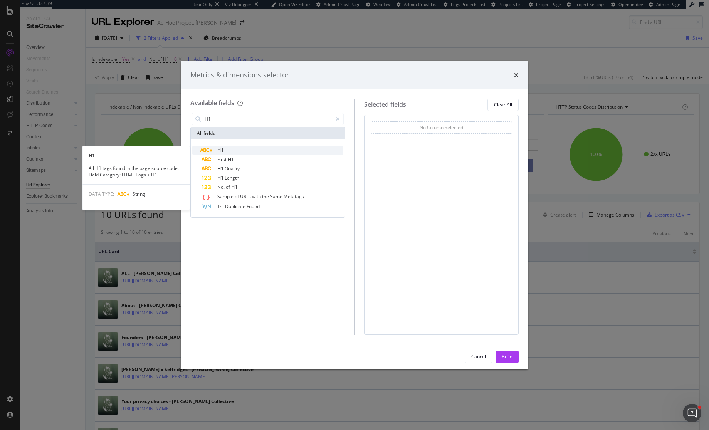
type input "H1"
click at [222, 148] on span "H1" at bounding box center [220, 150] width 6 height 7
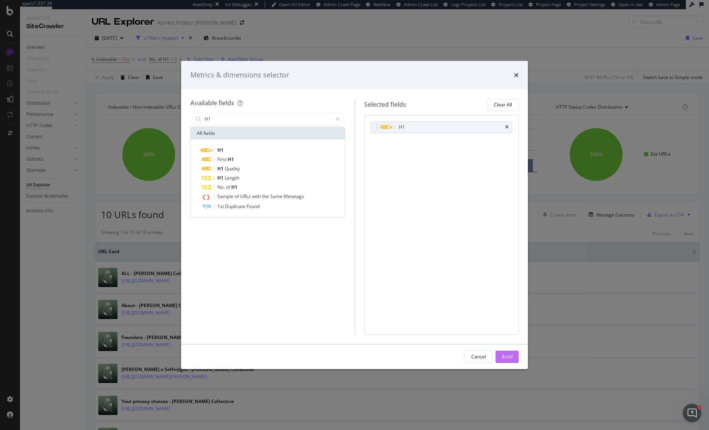
click at [500, 353] on button "Build" at bounding box center [507, 357] width 23 height 12
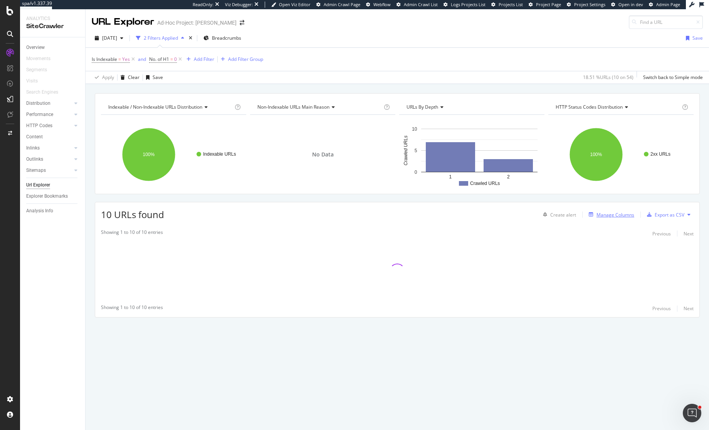
click at [611, 218] on div "Manage Columns" at bounding box center [616, 215] width 38 height 7
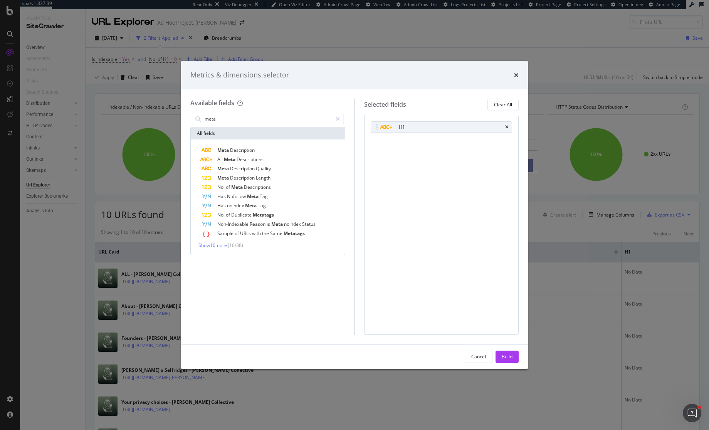
type input "meta"
click at [230, 248] on span "( 10 / 38 )" at bounding box center [235, 245] width 15 height 7
click at [224, 248] on span "Show 10 more" at bounding box center [213, 245] width 29 height 7
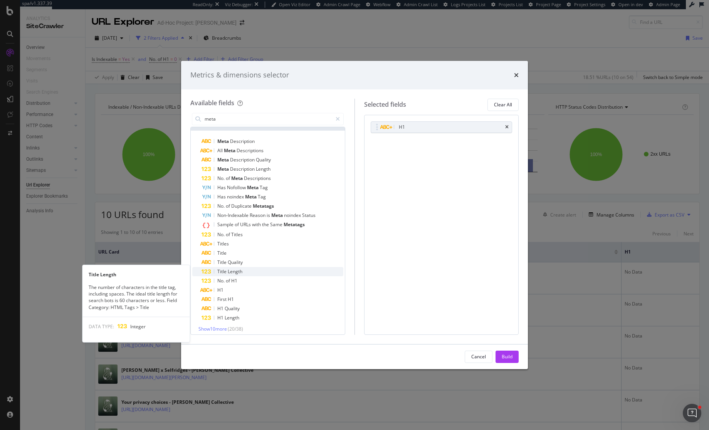
scroll to position [13, 0]
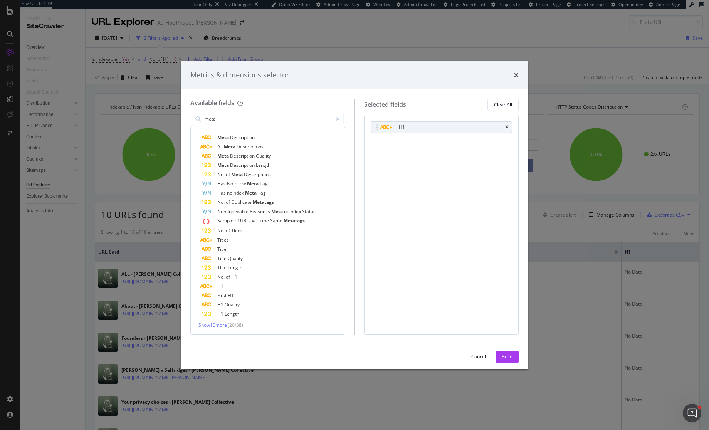
click at [233, 324] on span "( 20 / 38 )" at bounding box center [235, 325] width 15 height 7
click at [226, 324] on span "Show 10 more" at bounding box center [213, 325] width 29 height 7
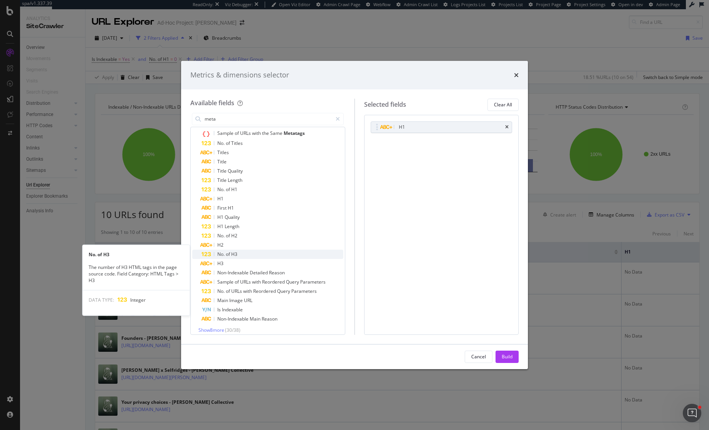
scroll to position [105, 0]
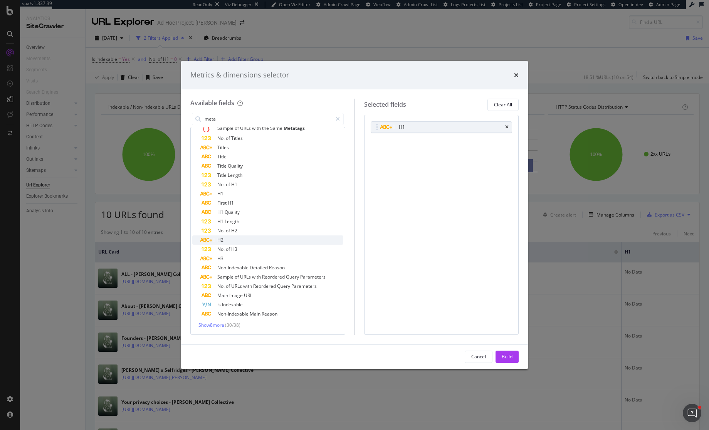
click at [234, 240] on div "H2" at bounding box center [273, 240] width 142 height 9
click at [234, 259] on div "H3" at bounding box center [273, 258] width 142 height 9
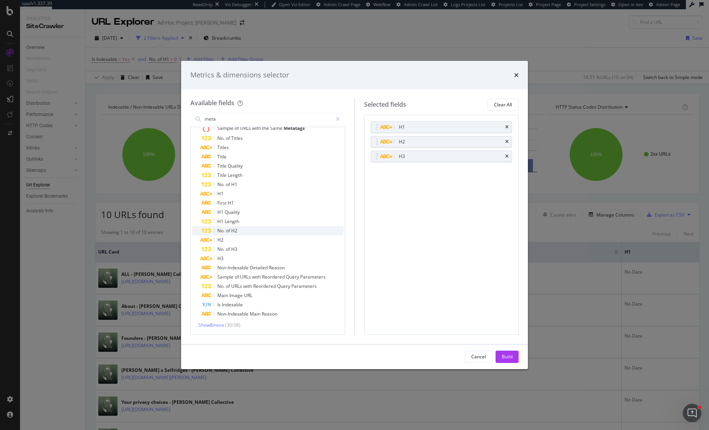
click at [248, 229] on div "No. of H2" at bounding box center [273, 230] width 142 height 9
click at [246, 251] on div "No. of H3" at bounding box center [273, 249] width 142 height 9
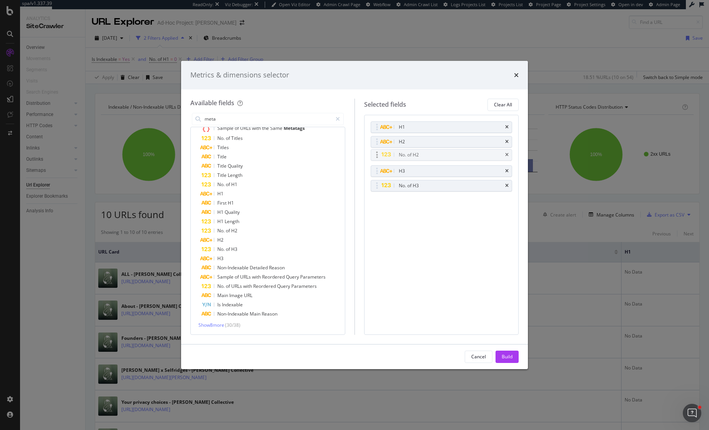
drag, startPoint x: 375, startPoint y: 172, endPoint x: 375, endPoint y: 155, distance: 17.0
click at [375, 155] on body "spa/v1.337.39 ReadOnly: Viz Debugger: Open Viz Editor Admin Crawl Page Webflow …" at bounding box center [354, 215] width 709 height 430
click at [224, 184] on span "No." at bounding box center [221, 184] width 8 height 7
drag, startPoint x: 375, startPoint y: 198, endPoint x: 376, endPoint y: 143, distance: 54.8
click at [376, 143] on body "spa/v1.337.39 ReadOnly: Viz Debugger: Open Viz Editor Admin Crawl Page Webflow …" at bounding box center [354, 215] width 709 height 430
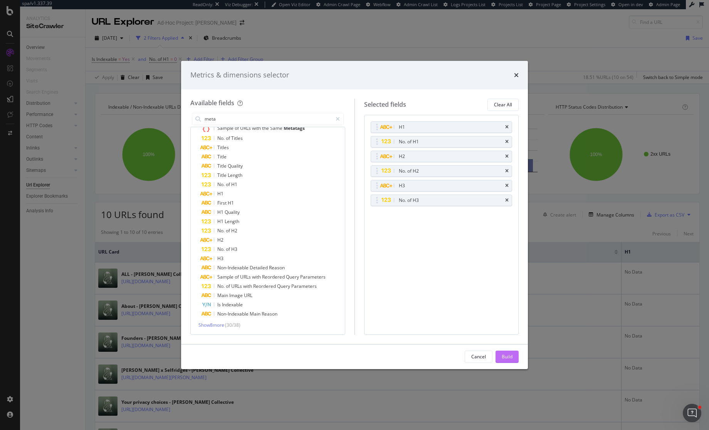
click at [510, 352] on div "Build" at bounding box center [507, 357] width 11 height 12
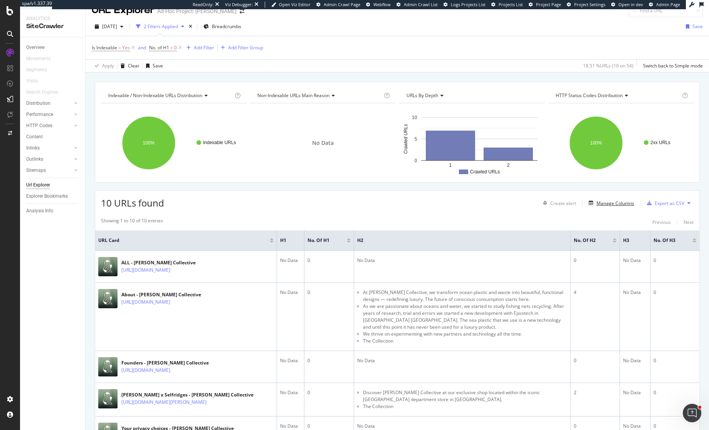
scroll to position [12, 0]
click at [617, 238] on div at bounding box center [615, 239] width 4 height 2
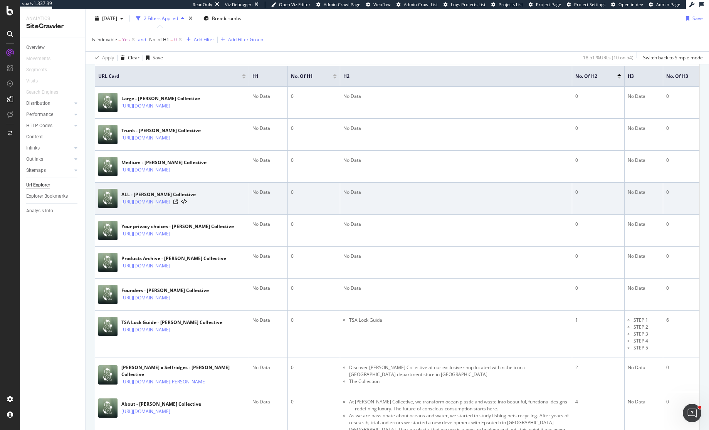
scroll to position [157, 0]
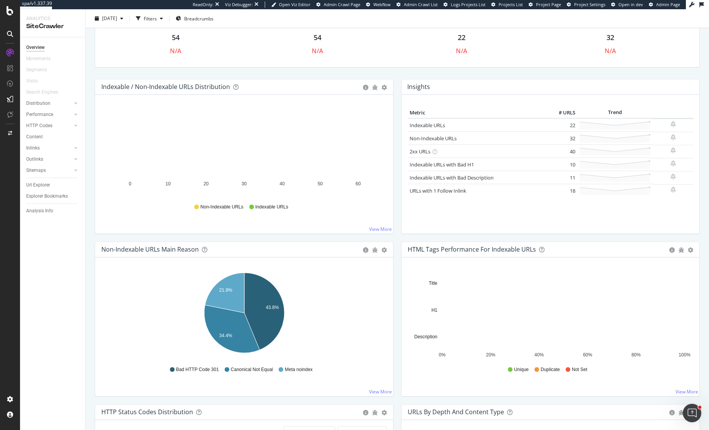
scroll to position [80, 0]
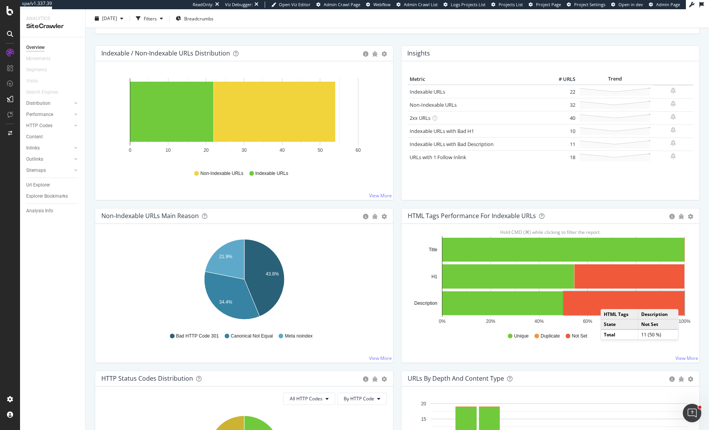
click at [610, 299] on rect "A chart." at bounding box center [624, 303] width 121 height 24
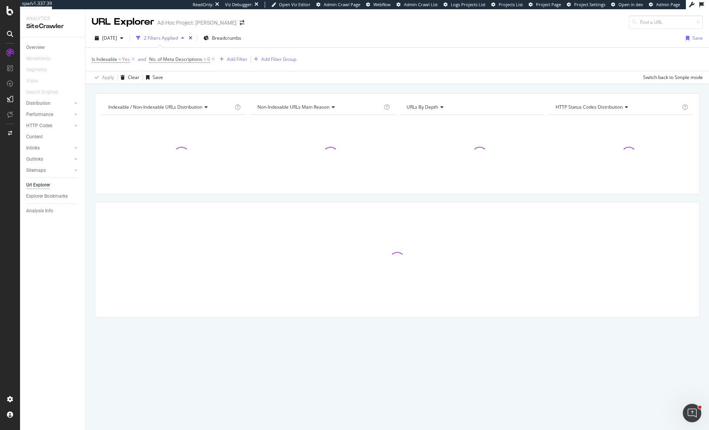
click at [614, 141] on div at bounding box center [621, 154] width 145 height 67
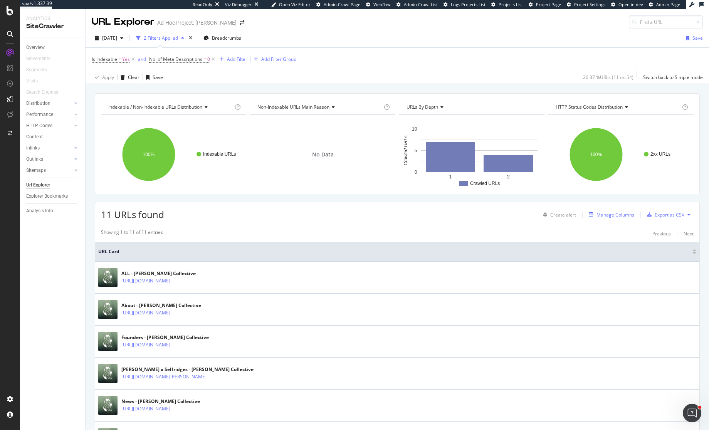
click at [618, 214] on div "Manage Columns" at bounding box center [616, 215] width 38 height 7
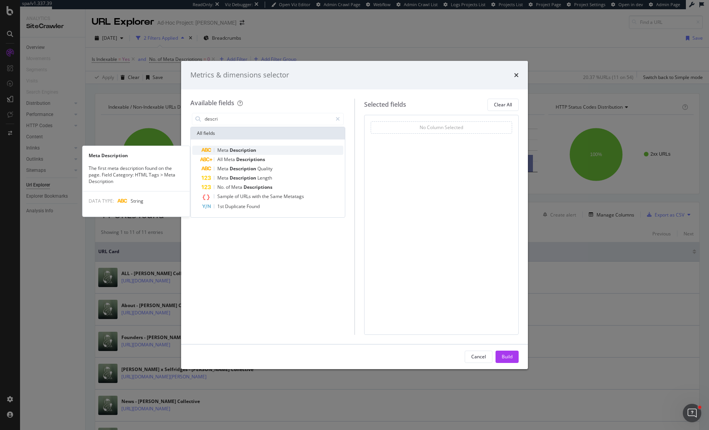
type input "descri"
click at [244, 150] on span "Description" at bounding box center [243, 150] width 27 height 7
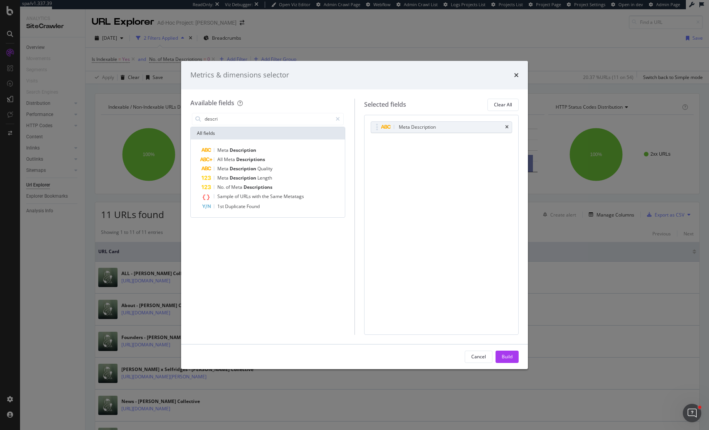
click at [505, 365] on div "Cancel Build" at bounding box center [354, 357] width 347 height 25
click at [505, 363] on div "Cancel Build" at bounding box center [354, 357] width 347 height 25
click at [505, 360] on div "Build" at bounding box center [507, 357] width 11 height 7
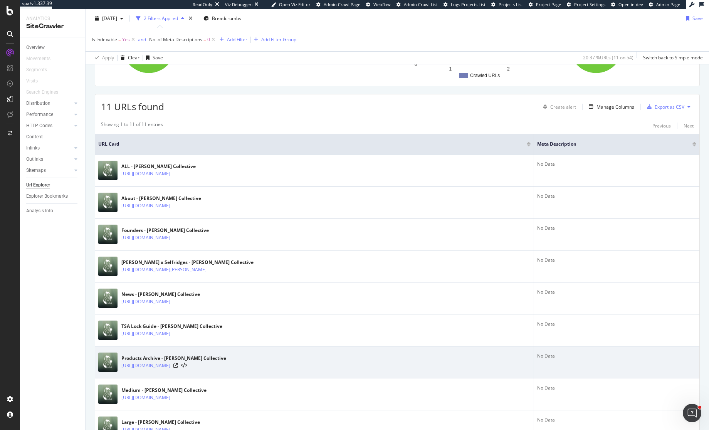
scroll to position [93, 0]
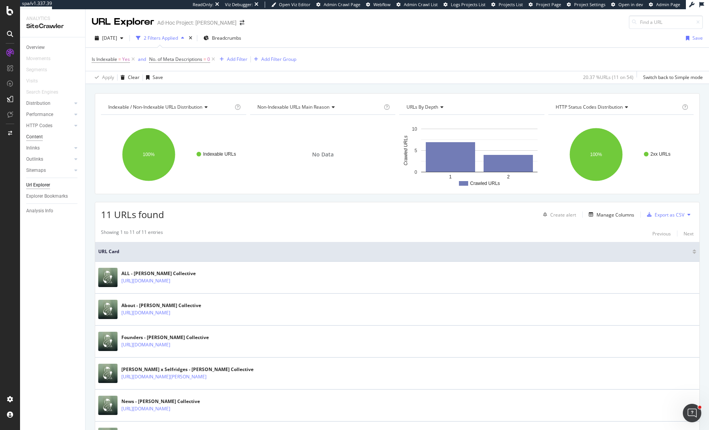
click at [39, 138] on div "Content" at bounding box center [34, 137] width 17 height 8
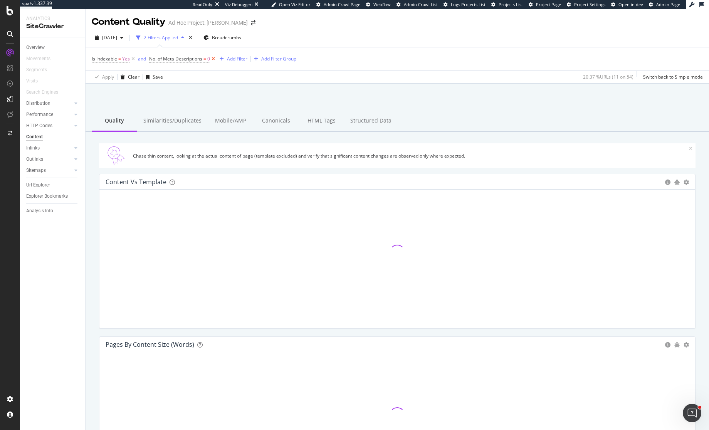
click at [215, 61] on icon at bounding box center [213, 59] width 7 height 8
click at [132, 61] on icon at bounding box center [133, 59] width 7 height 8
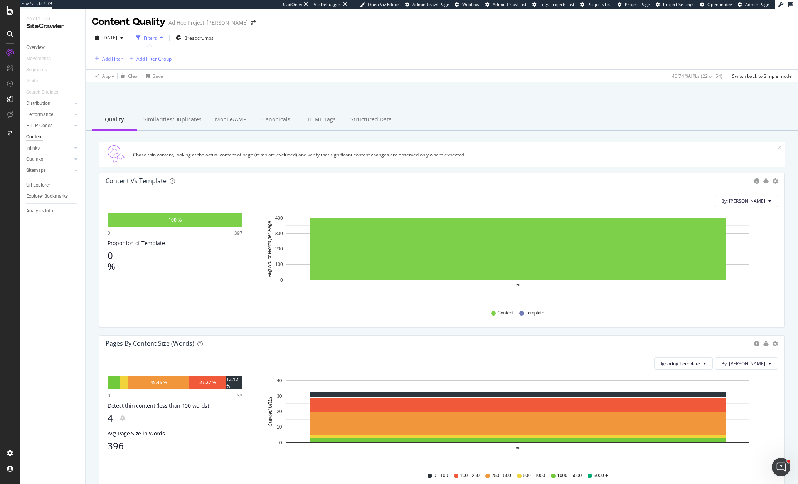
click at [171, 109] on div at bounding box center [442, 102] width 694 height 33
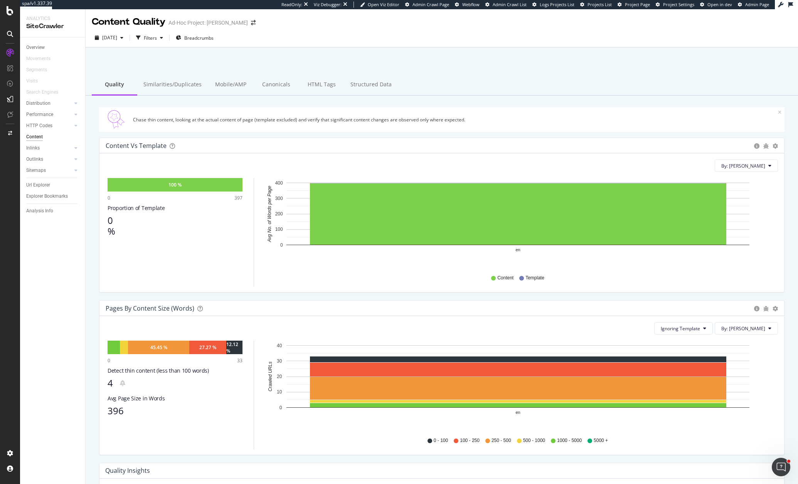
click at [171, 116] on div "Chase thin content, looking at the actual content of page (template excluded) a…" at bounding box center [442, 119] width 686 height 25
click at [171, 92] on div "Similarities/Duplicates" at bounding box center [172, 84] width 71 height 21
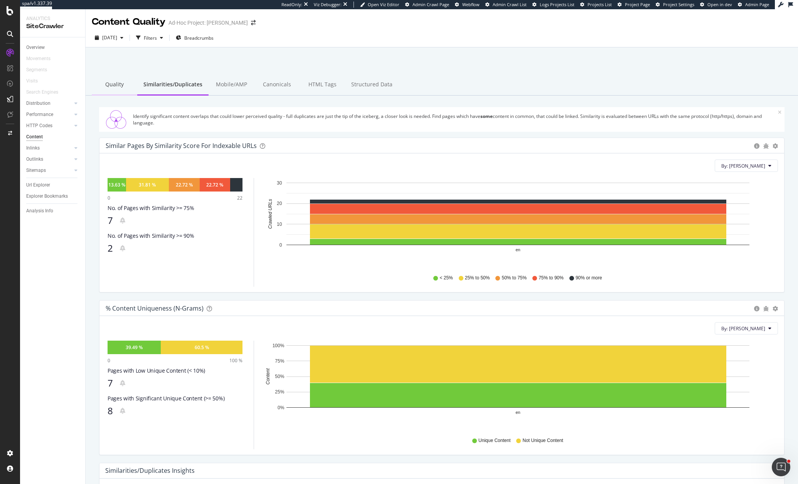
click at [115, 84] on div "Quality" at bounding box center [114, 84] width 45 height 21
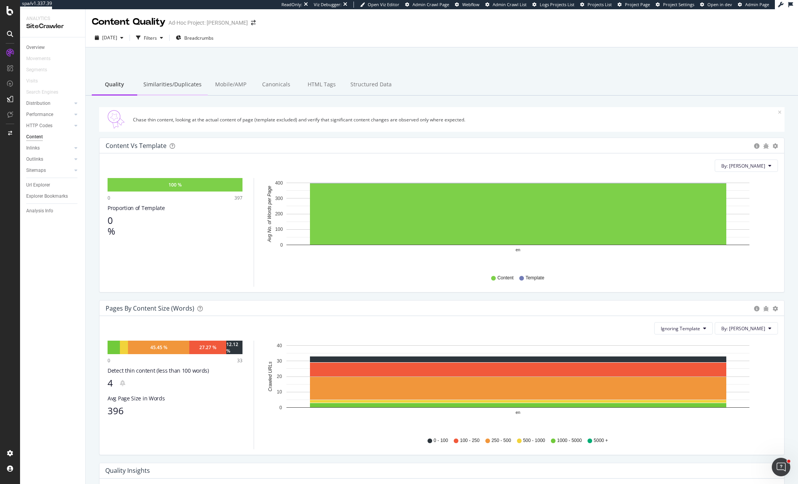
click at [164, 86] on div "Similarities/Duplicates" at bounding box center [172, 84] width 71 height 21
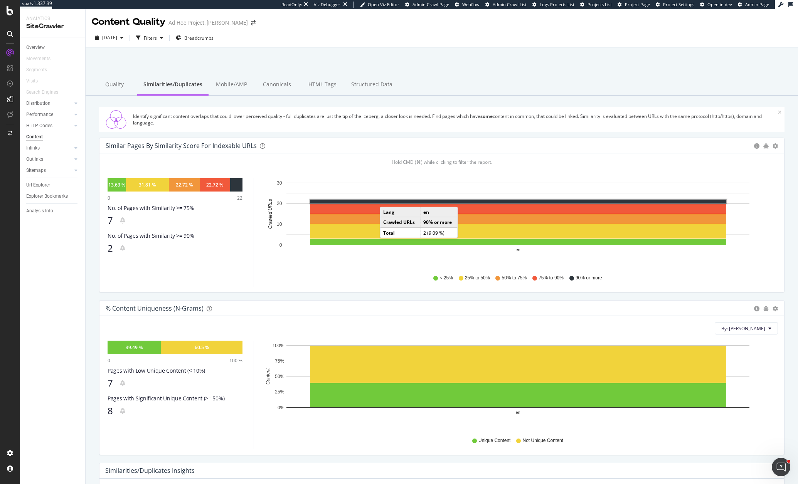
click at [388, 200] on rect "A chart." at bounding box center [518, 202] width 417 height 4
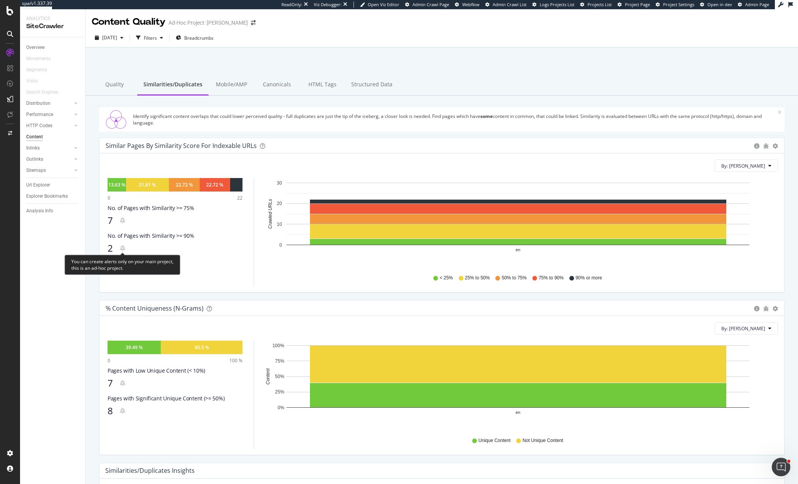
click at [104, 252] on div "By: Lang Hold CMD (⌘) while clicking to filter the report. 13.63 % 31.81 % 22.7…" at bounding box center [441, 222] width 685 height 139
click at [110, 220] on div "7" at bounding box center [110, 220] width 5 height 11
click at [238, 83] on div "Mobile/AMP" at bounding box center [231, 84] width 45 height 21
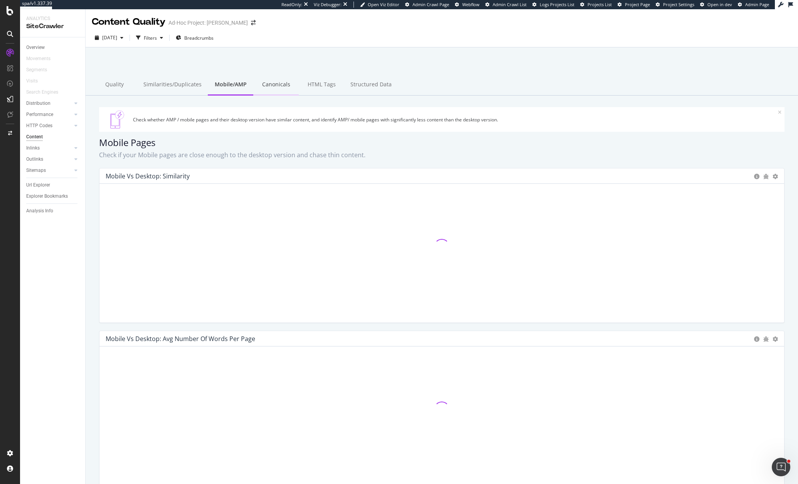
click at [264, 82] on div "Canonicals" at bounding box center [275, 84] width 45 height 21
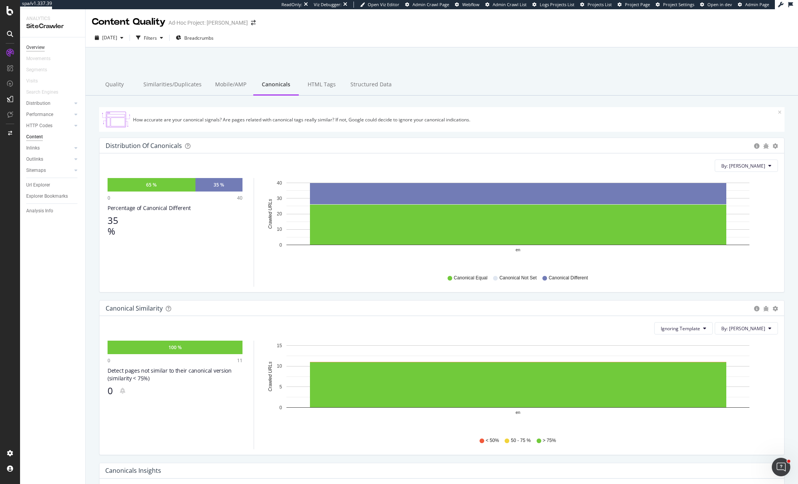
click at [34, 45] on div "Overview" at bounding box center [35, 48] width 19 height 8
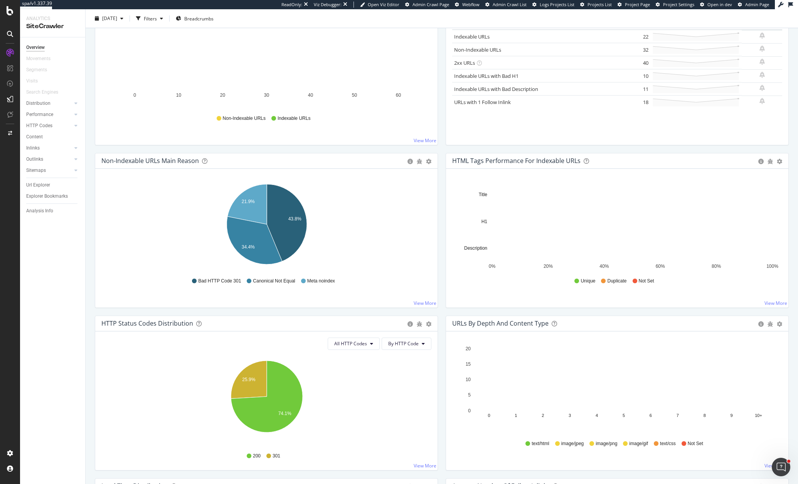
scroll to position [142, 0]
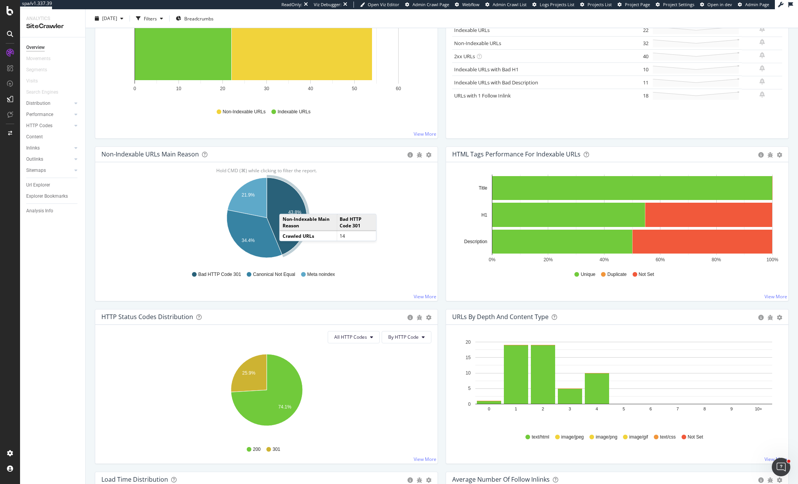
click at [287, 206] on icon "A chart." at bounding box center [287, 216] width 40 height 77
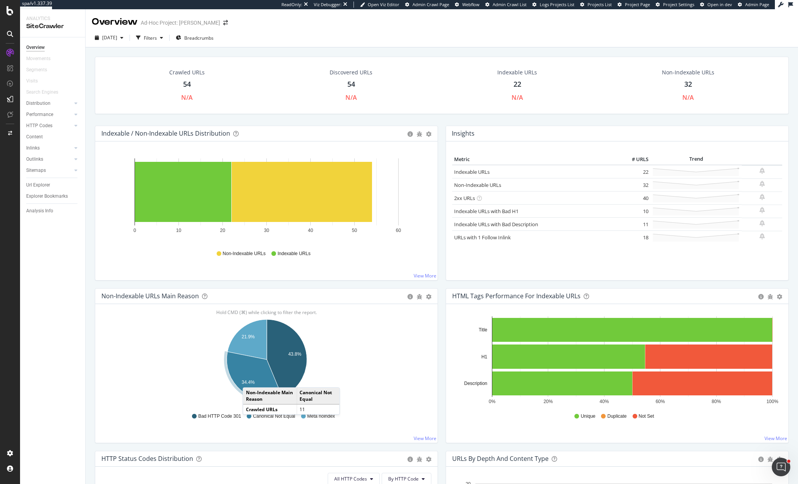
click at [251, 380] on text "34.4%" at bounding box center [248, 382] width 13 height 5
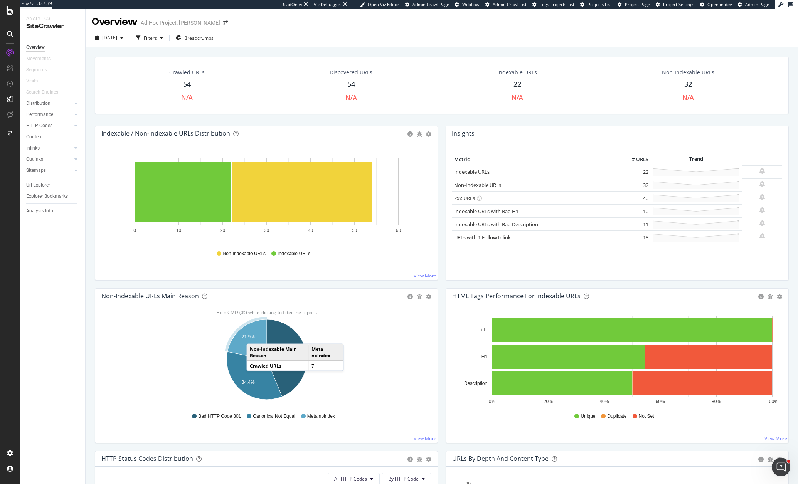
click at [254, 337] on text "21.9%" at bounding box center [248, 336] width 13 height 5
click at [43, 115] on div "Performance" at bounding box center [39, 115] width 27 height 8
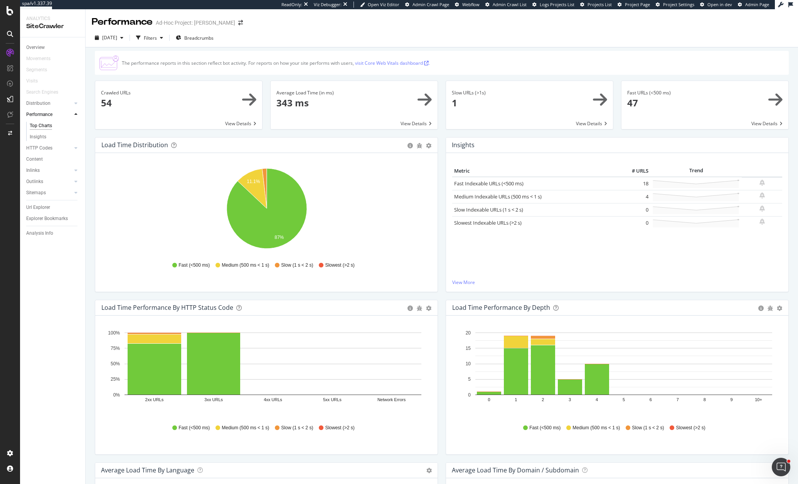
click at [428, 241] on icon "11.1% 87%" at bounding box center [266, 209] width 330 height 89
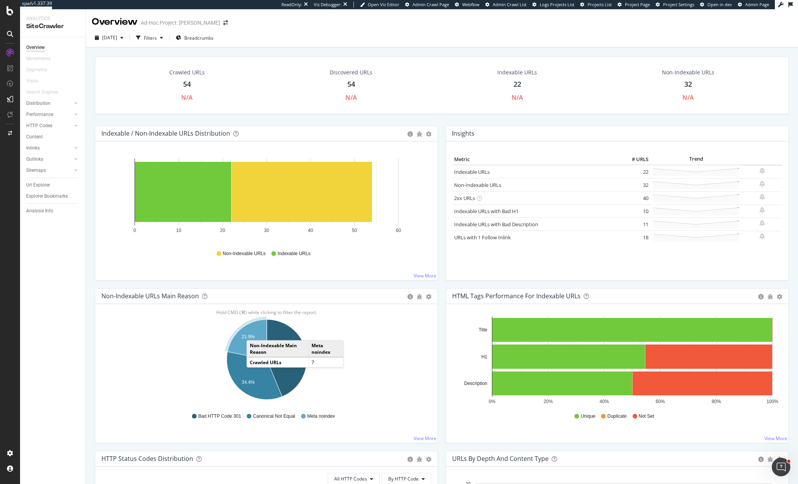
click at [254, 333] on icon "A chart." at bounding box center [246, 340] width 39 height 40
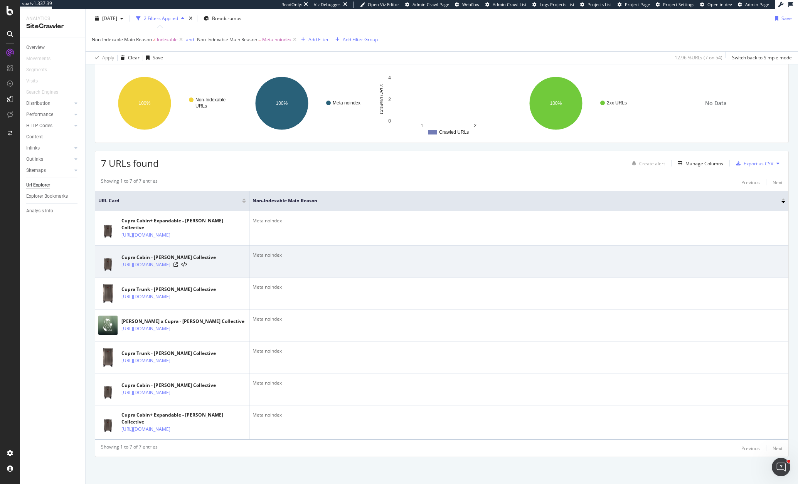
scroll to position [66, 0]
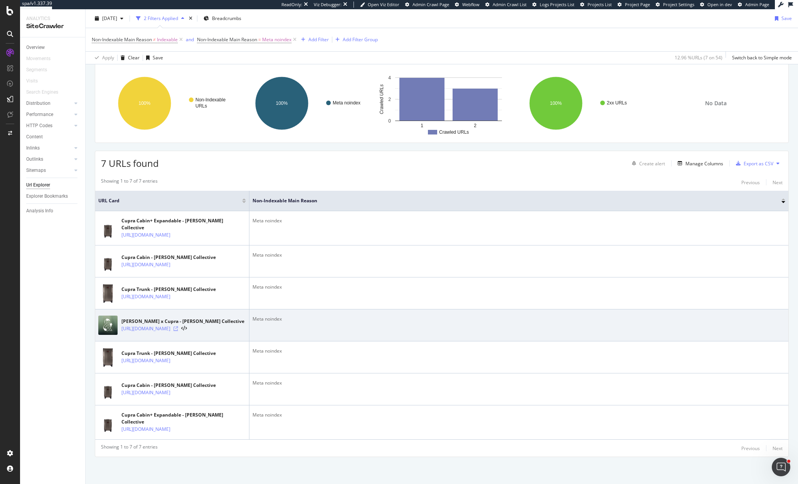
click at [178, 327] on icon at bounding box center [175, 329] width 5 height 5
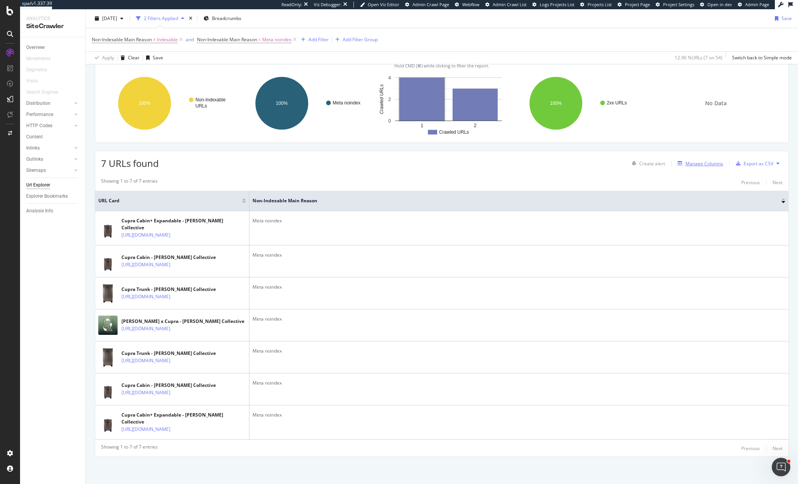
click at [704, 160] on div "Manage Columns" at bounding box center [705, 163] width 38 height 7
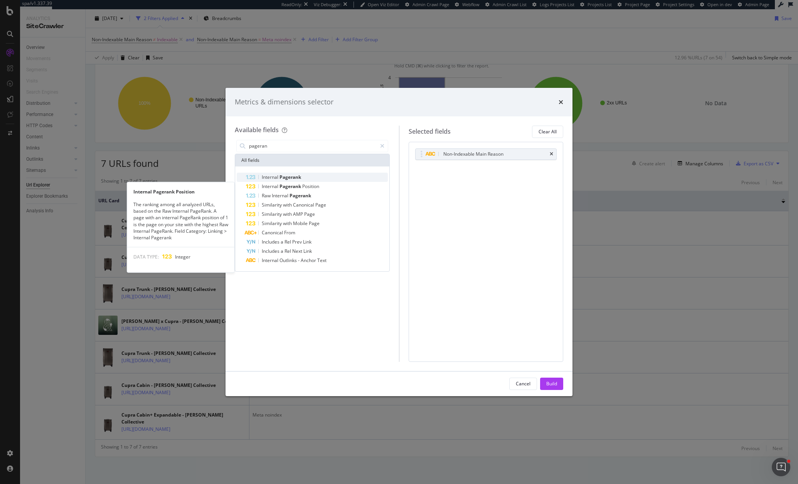
type input "pageran"
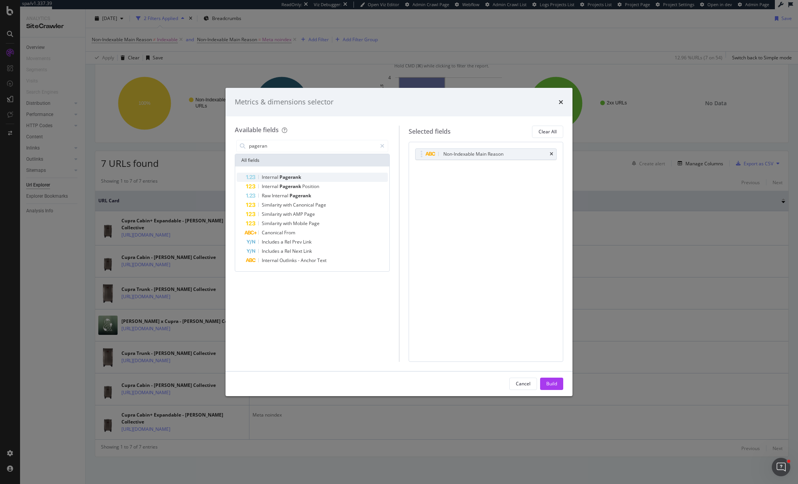
click at [281, 176] on span "Pagerank" at bounding box center [291, 177] width 22 height 7
click at [551, 386] on div "Build" at bounding box center [551, 384] width 11 height 7
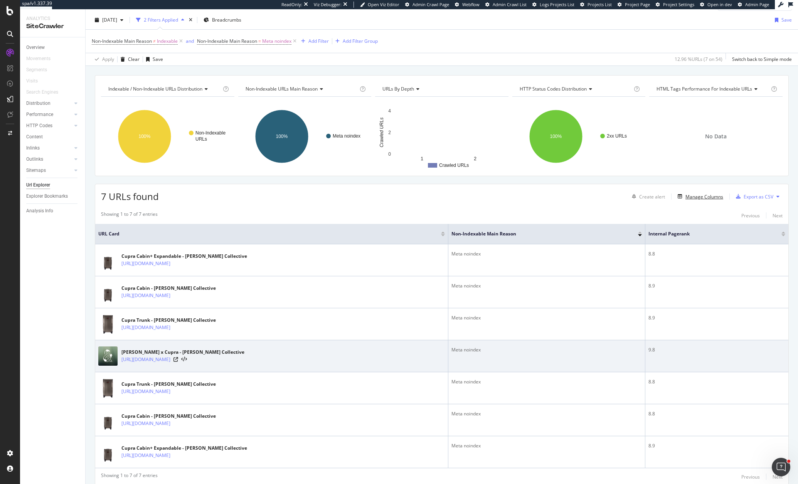
scroll to position [48, 0]
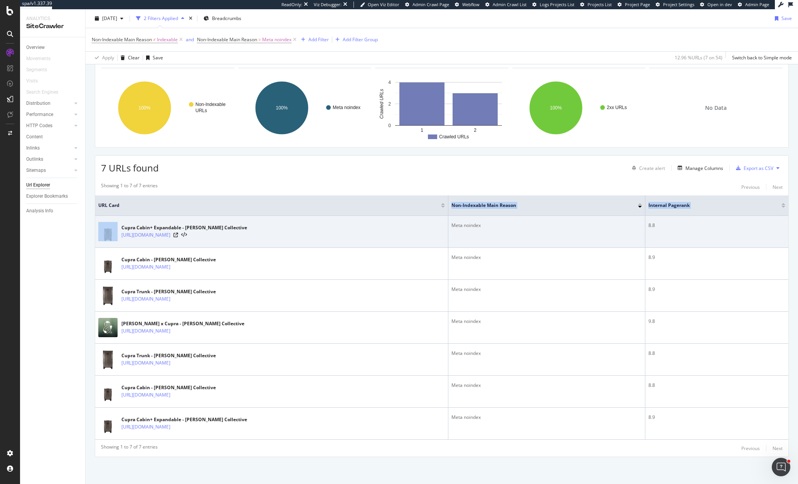
drag, startPoint x: 484, startPoint y: 211, endPoint x: 389, endPoint y: 217, distance: 95.0
click at [390, 216] on table "URL Card Non-Indexable Main Reason Internal Pagerank Cupra Cabin+ Expandable - …" at bounding box center [441, 317] width 693 height 244
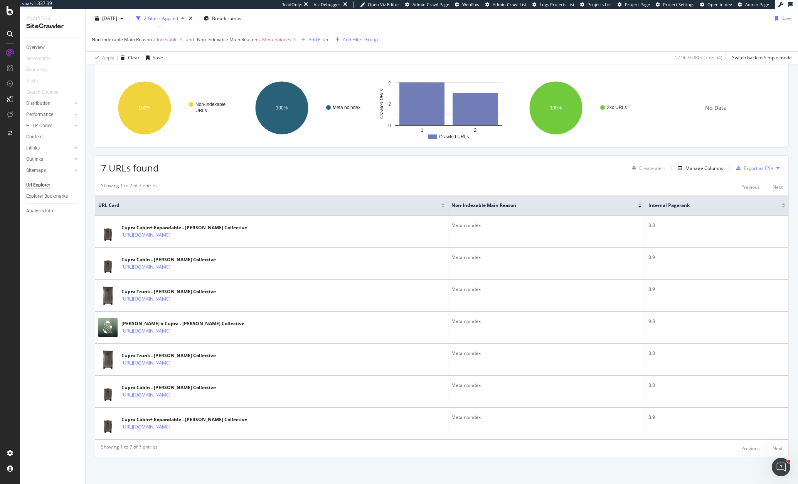
drag, startPoint x: 484, startPoint y: 210, endPoint x: 361, endPoint y: 212, distance: 122.6
click at [361, 212] on th "URL Card" at bounding box center [271, 205] width 353 height 20
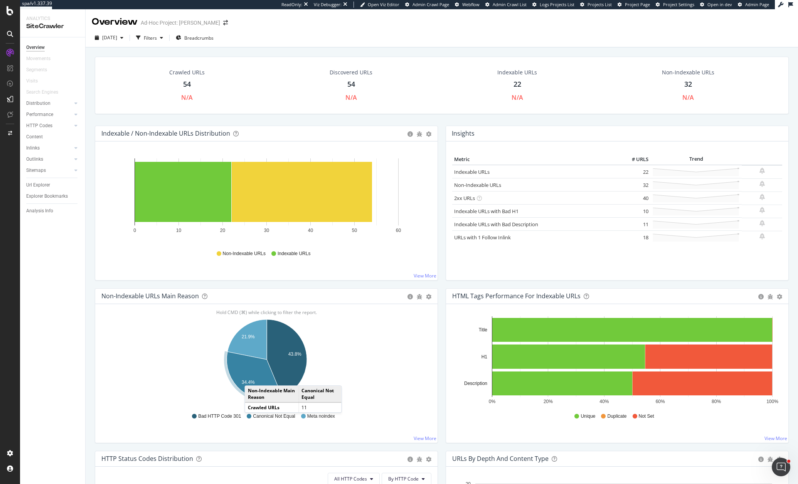
click at [253, 378] on icon "A chart." at bounding box center [255, 376] width 56 height 48
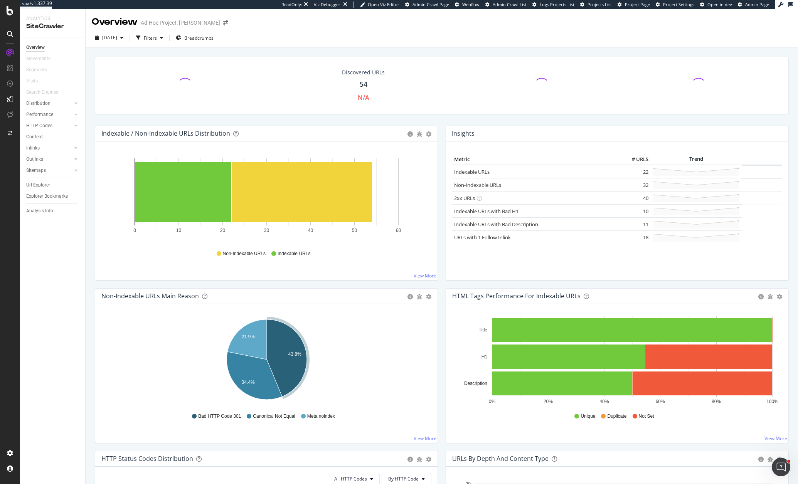
click at [296, 374] on icon "A chart." at bounding box center [287, 358] width 40 height 77
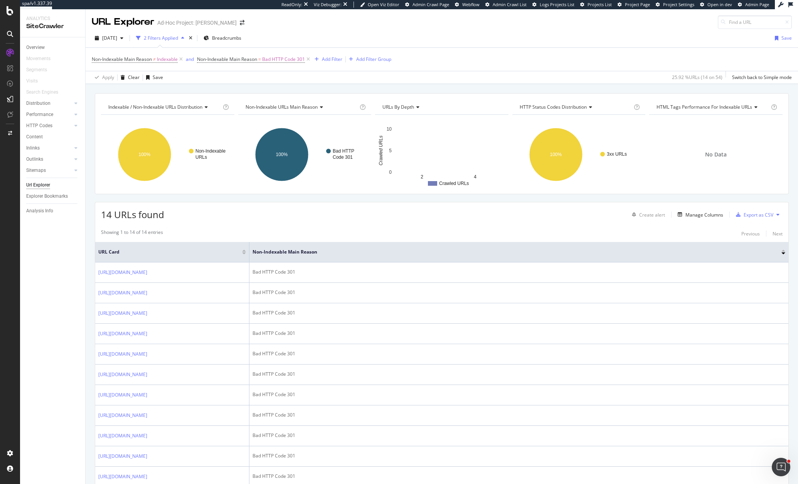
scroll to position [8, 0]
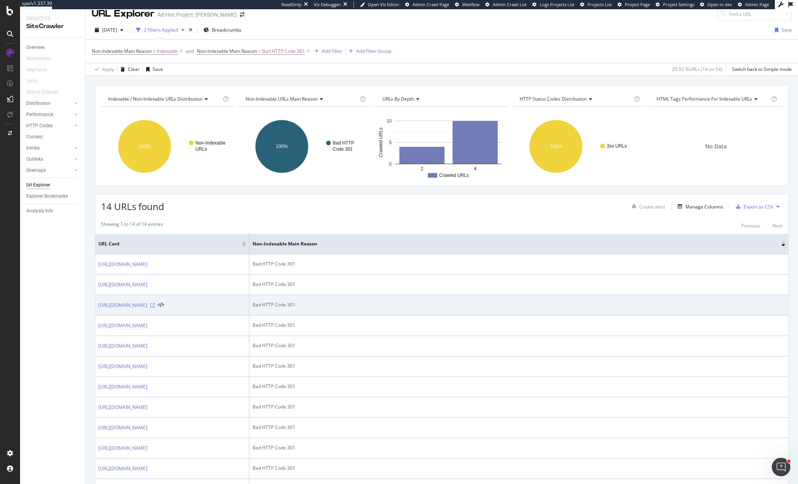
click at [155, 308] on icon at bounding box center [152, 305] width 5 height 5
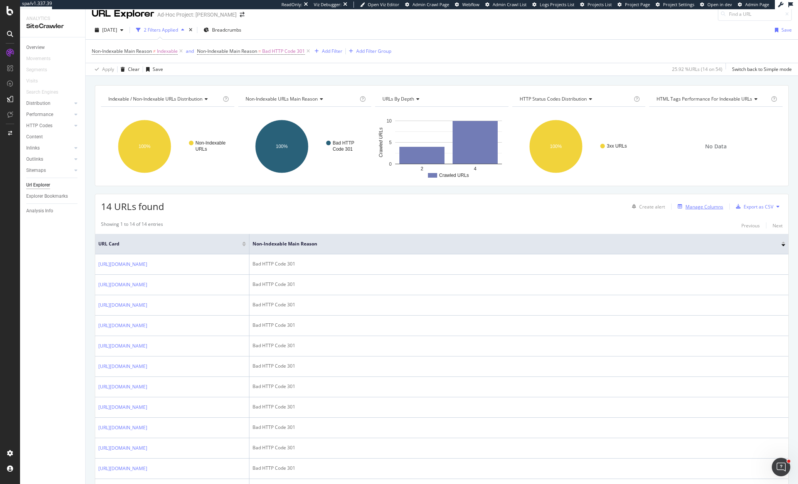
click at [709, 209] on div "Manage Columns" at bounding box center [705, 207] width 38 height 7
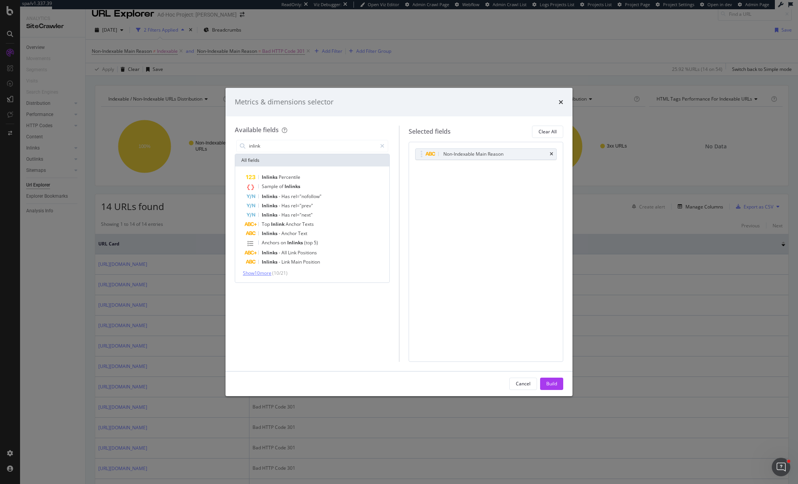
type input "inlink"
click at [271, 275] on span "Show 10 more" at bounding box center [257, 273] width 29 height 7
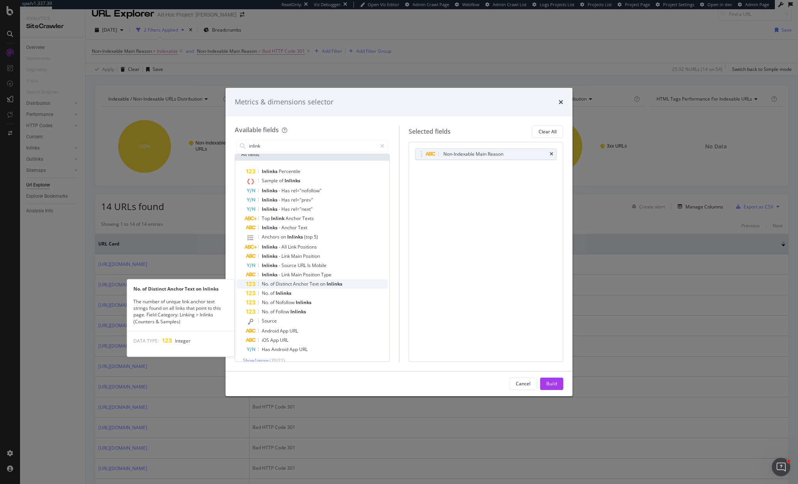
scroll to position [14, 0]
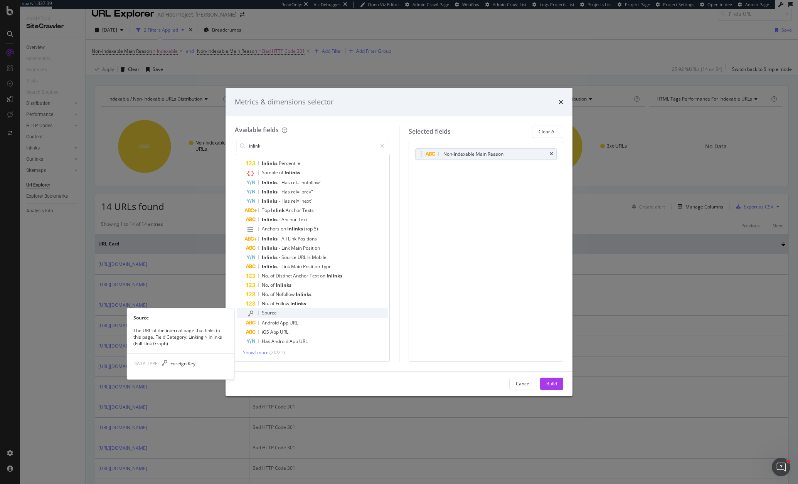
click at [284, 313] on div "Source" at bounding box center [317, 313] width 142 height 10
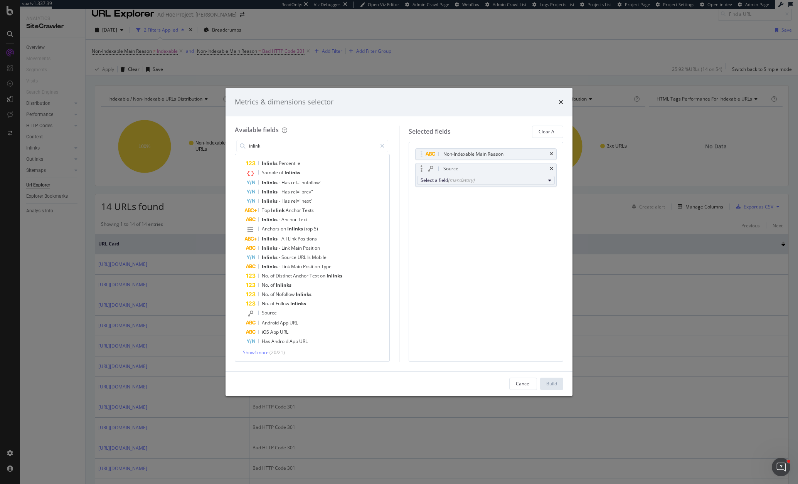
click at [443, 182] on div "Select a field (mandatory)" at bounding box center [483, 180] width 125 height 7
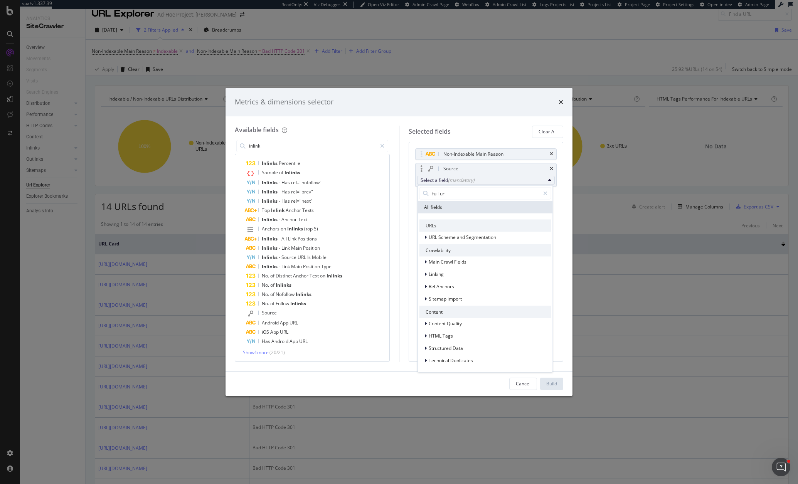
type input "full url"
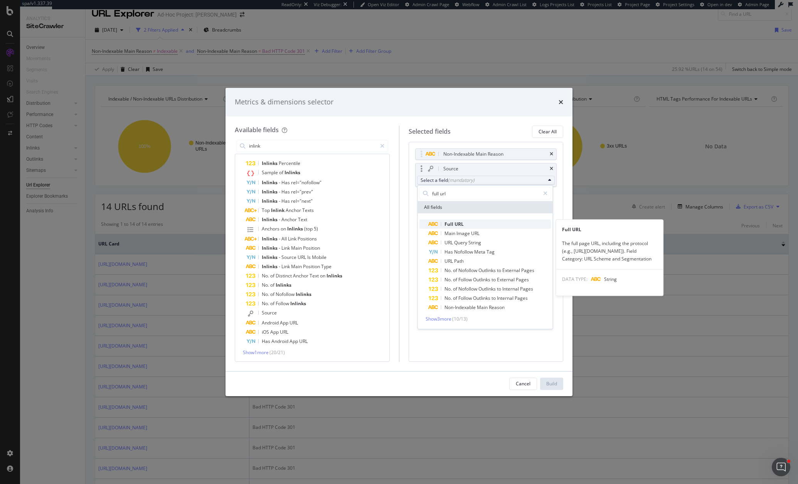
click at [442, 224] on div "Full URL" at bounding box center [446, 224] width 35 height 9
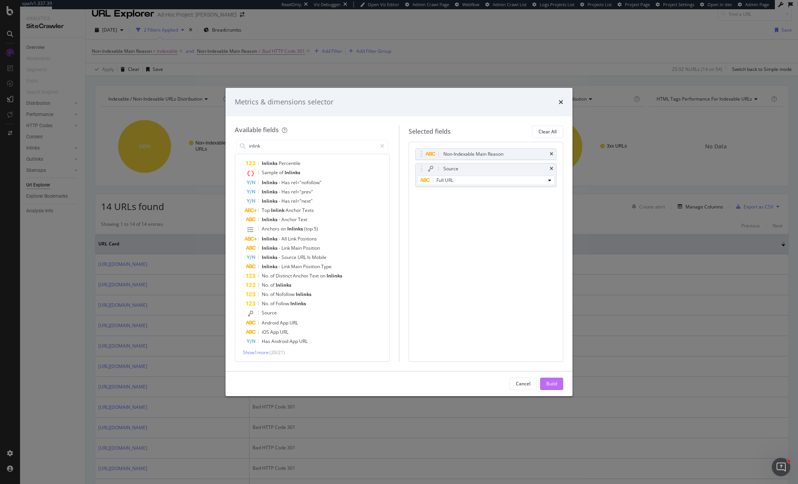
click at [553, 386] on div "Build" at bounding box center [551, 384] width 11 height 7
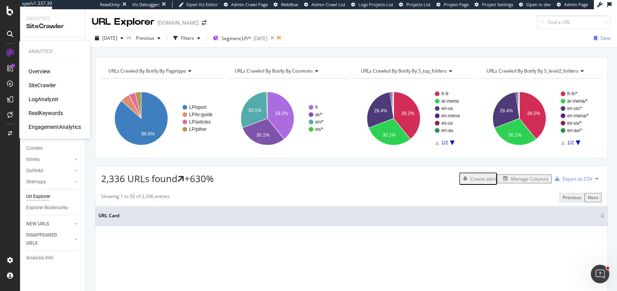
click at [47, 111] on div "RealKeywords" at bounding box center [46, 113] width 34 height 8
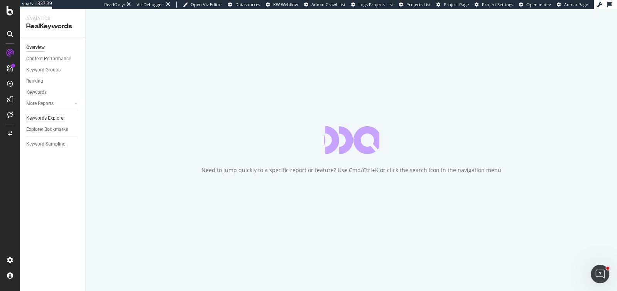
click at [49, 120] on div "Keywords Explorer" at bounding box center [45, 118] width 39 height 8
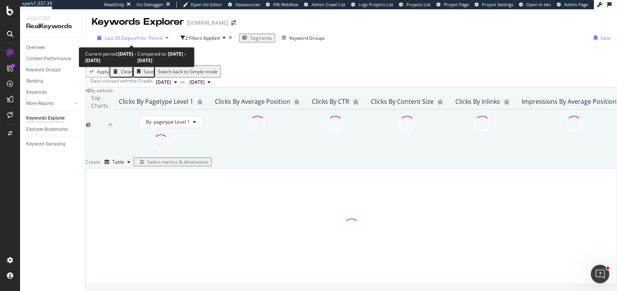
click at [127, 38] on span "Last 28 Days" at bounding box center [117, 38] width 27 height 7
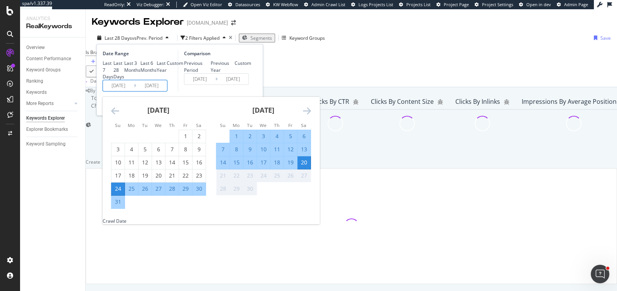
click at [118, 91] on input "[DATE]" at bounding box center [118, 85] width 31 height 11
click at [117, 115] on icon "Move backward to switch to the previous month." at bounding box center [115, 110] width 8 height 9
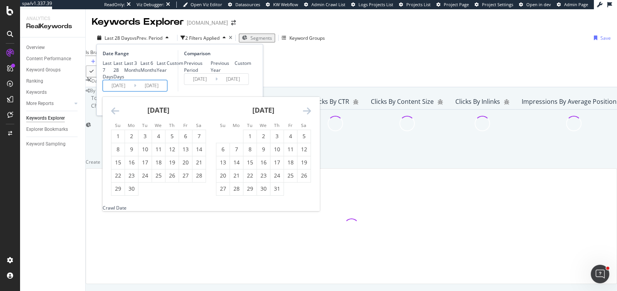
click at [117, 115] on icon "Move backward to switch to the previous month." at bounding box center [115, 110] width 8 height 9
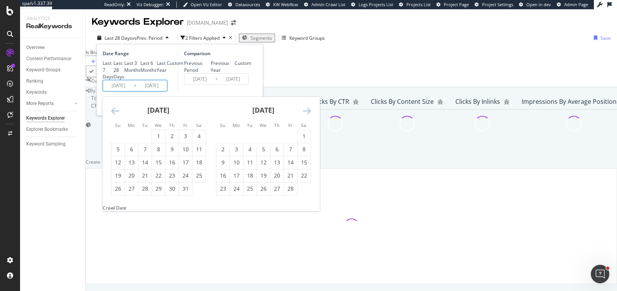
drag, startPoint x: 156, startPoint y: 170, endPoint x: 158, endPoint y: 165, distance: 4.5
click at [156, 140] on div "1" at bounding box center [158, 136] width 13 height 8
type input "2025/01/01"
type input "2024/04/12"
type input "2024/12/31"
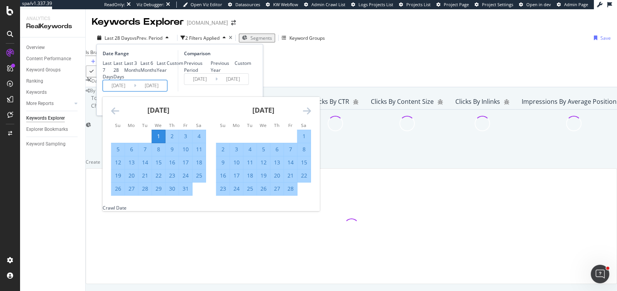
click at [214, 91] on div "Comparison Previous Period Previous Year Custom 2024/04/12 Navigate forward to …" at bounding box center [214, 70] width 73 height 41
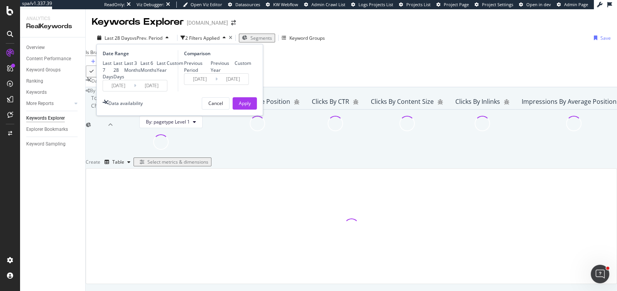
click at [211, 73] on div "Previous Year" at bounding box center [223, 66] width 24 height 13
type input "2024/01/03"
type input "2024/09/21"
click at [243, 109] on div "Apply" at bounding box center [245, 104] width 12 height 12
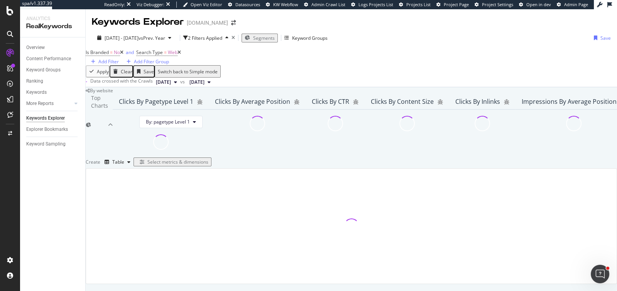
click at [123, 55] on icon at bounding box center [121, 52] width 3 height 5
click at [272, 39] on span "Segments" at bounding box center [262, 38] width 22 height 7
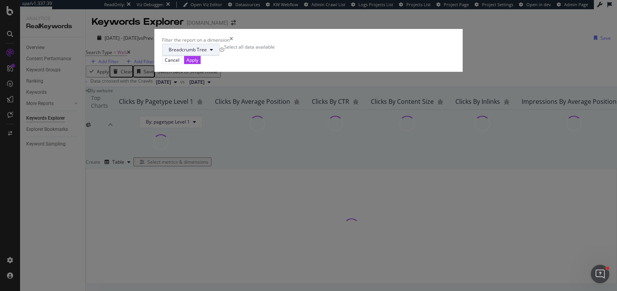
click at [207, 53] on span "Breadcrumb Tree" at bounding box center [187, 49] width 38 height 7
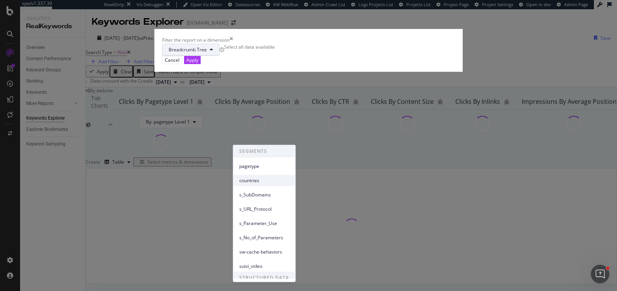
click at [265, 176] on div "countries" at bounding box center [264, 180] width 62 height 11
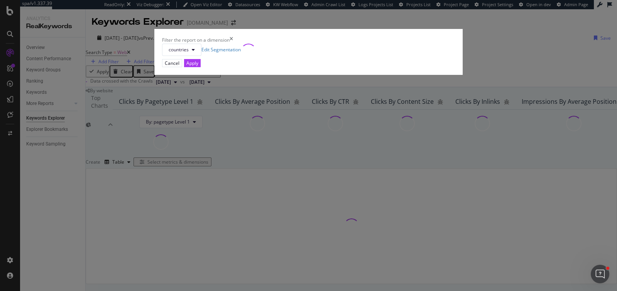
click at [233, 43] on icon "times" at bounding box center [230, 40] width 3 height 7
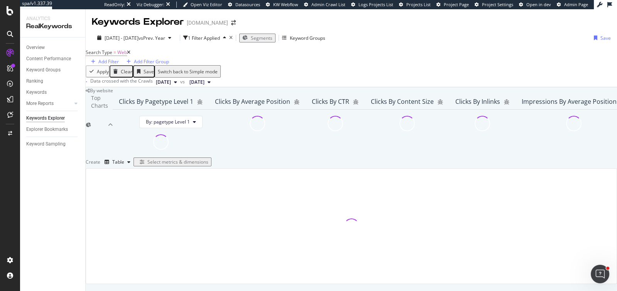
scroll to position [155, 0]
click at [208, 158] on div "Select metrics & dimensions" at bounding box center [177, 161] width 61 height 7
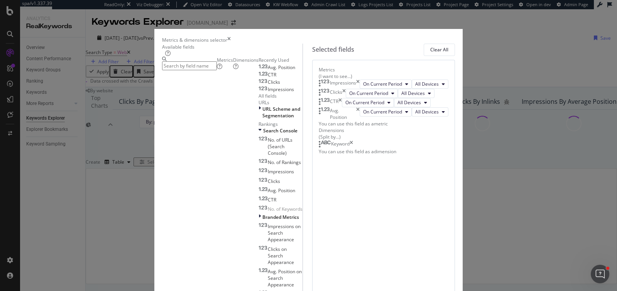
click at [342, 107] on icon "times" at bounding box center [339, 102] width 3 height 9
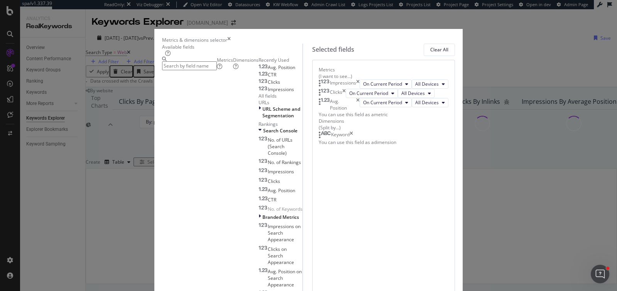
click at [359, 111] on icon "times" at bounding box center [357, 104] width 3 height 13
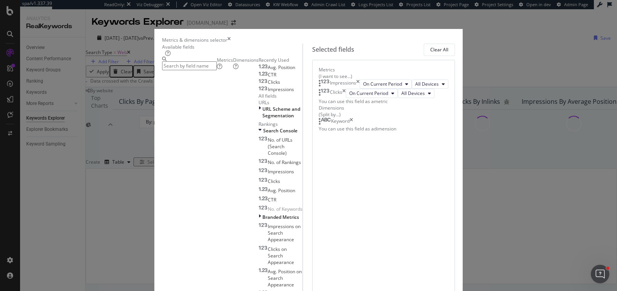
click at [353, 125] on icon "times" at bounding box center [350, 122] width 3 height 8
click at [217, 70] on input "modal" at bounding box center [189, 65] width 55 height 9
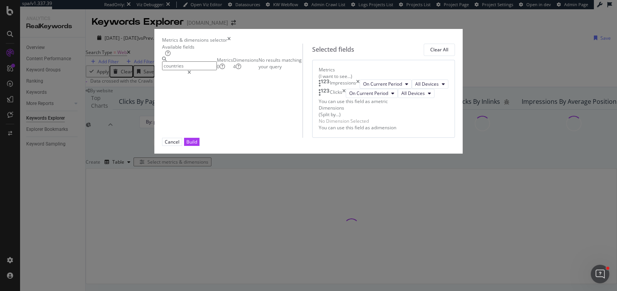
type input "countries"
click at [233, 70] on div "Dimensions 4" at bounding box center [245, 63] width 25 height 13
click at [265, 71] on span "countries" at bounding box center [275, 68] width 20 height 7
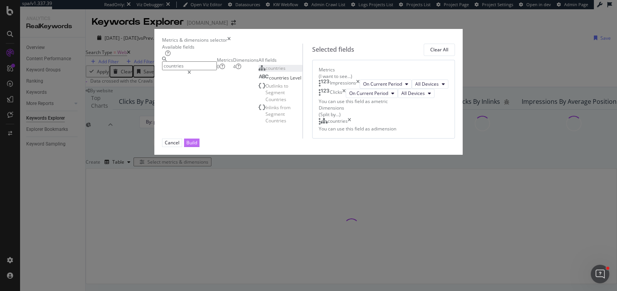
click at [197, 146] on div "Build" at bounding box center [191, 142] width 11 height 7
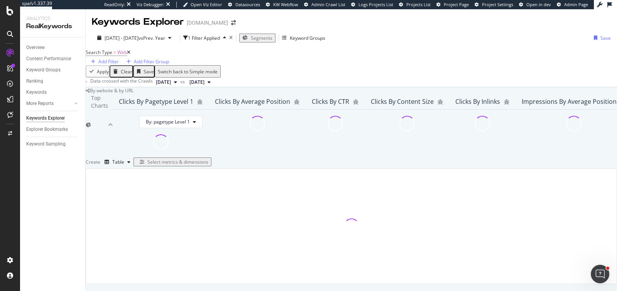
scroll to position [77, 0]
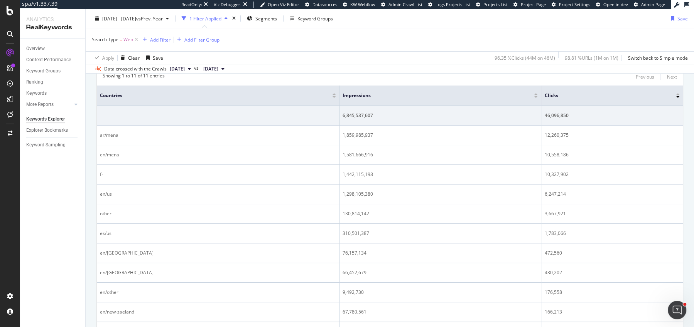
scroll to position [252, 0]
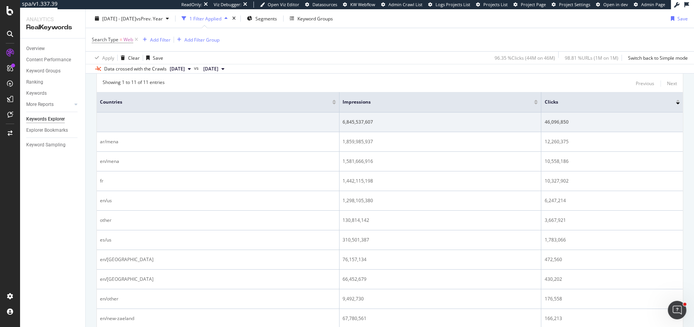
drag, startPoint x: 297, startPoint y: 106, endPoint x: 162, endPoint y: 106, distance: 135.3
click at [162, 106] on th "countries" at bounding box center [218, 102] width 243 height 20
click at [83, 33] on div "Analytics RealKeywords" at bounding box center [52, 23] width 65 height 29
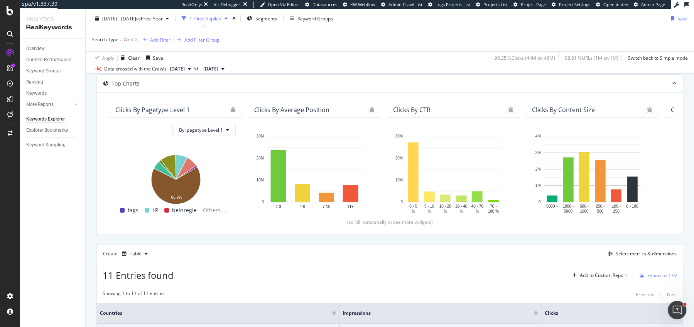
scroll to position [0, 0]
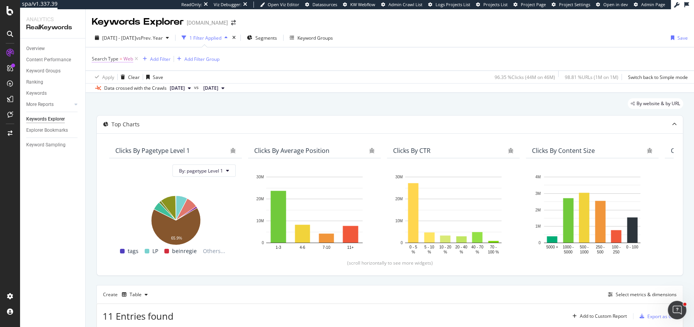
click at [123, 58] on span "Web" at bounding box center [128, 59] width 10 height 11
click at [109, 68] on span "Equal to" at bounding box center [104, 64] width 17 height 7
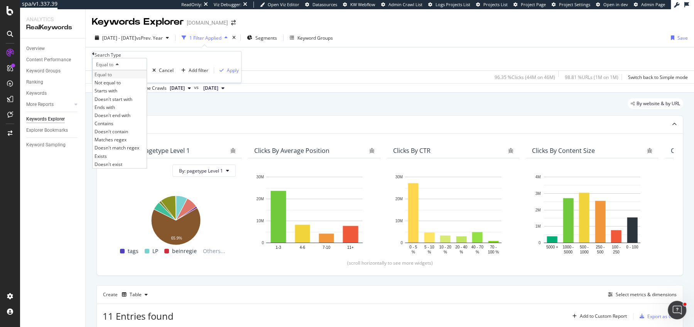
click at [112, 78] on span "Equal to" at bounding box center [102, 74] width 17 height 7
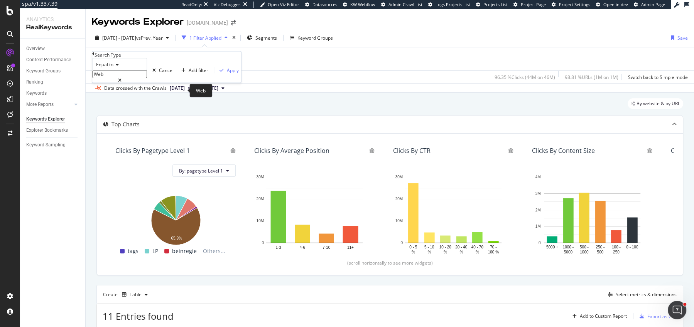
click at [113, 78] on input "Web" at bounding box center [119, 75] width 55 height 8
click at [147, 83] on div at bounding box center [119, 80] width 55 height 5
click at [147, 78] on input "Web" at bounding box center [119, 75] width 55 height 8
click at [207, 74] on div "Apply Clear Save 96.35 % Clicks ( 44M on 46M ) 98.81 % URLs ( 1M on 1M ) Switch…" at bounding box center [390, 77] width 608 height 13
click at [135, 61] on icon at bounding box center [136, 59] width 7 height 8
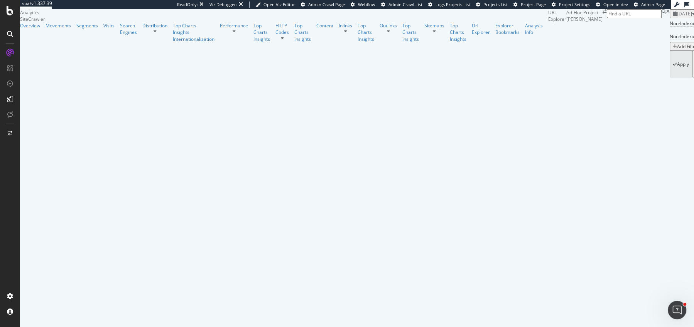
drag, startPoint x: 424, startPoint y: 253, endPoint x: 340, endPoint y: 255, distance: 84.5
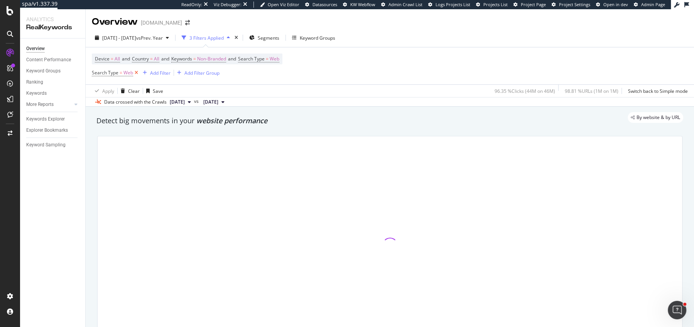
click at [135, 74] on icon at bounding box center [136, 73] width 7 height 8
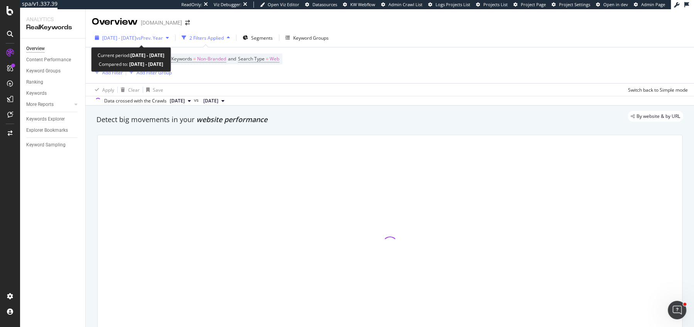
click at [140, 43] on div "[DATE] - [DATE] vs Prev. Year" at bounding box center [132, 38] width 80 height 12
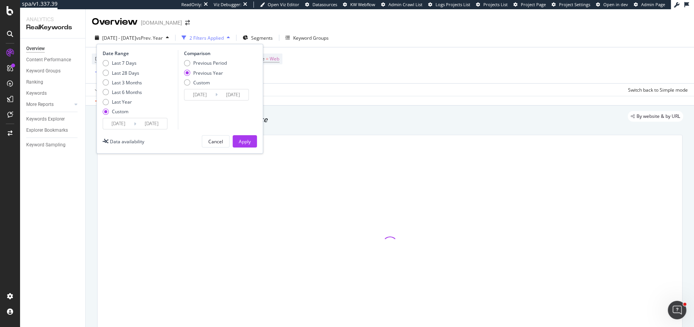
click at [147, 125] on input "[DATE]" at bounding box center [151, 123] width 31 height 11
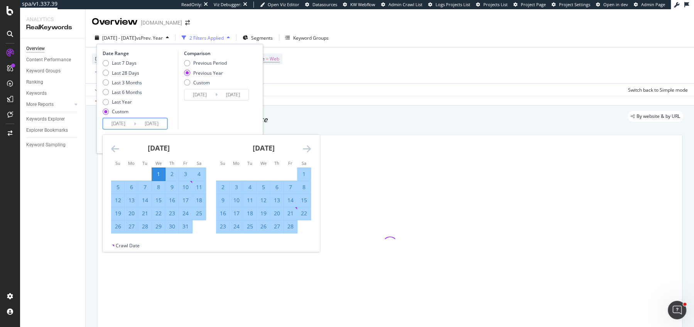
click at [309, 149] on icon "Move forward to switch to the next month." at bounding box center [307, 148] width 8 height 9
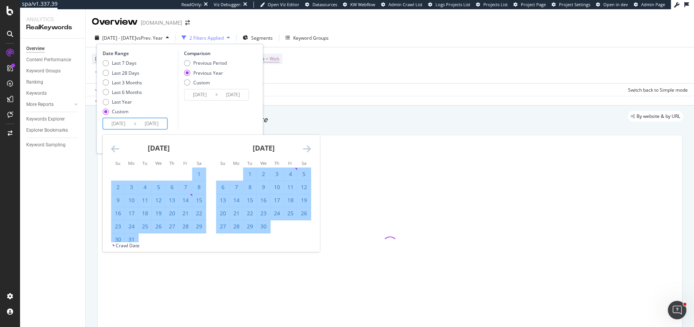
click at [309, 149] on icon "Move forward to switch to the next month." at bounding box center [307, 148] width 8 height 9
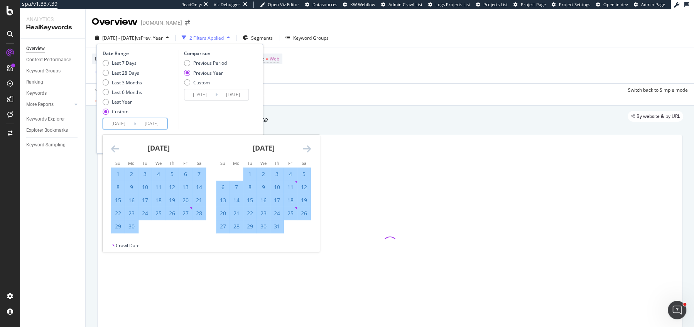
click at [274, 225] on div "31" at bounding box center [276, 227] width 13 height 8
type input "2025/07/31"
type input "2024/08/01"
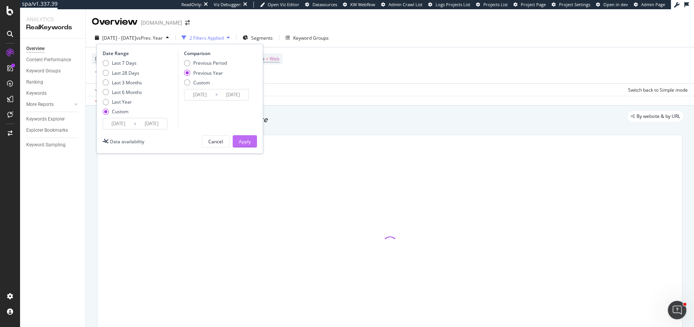
click at [248, 141] on div "Apply" at bounding box center [245, 141] width 12 height 7
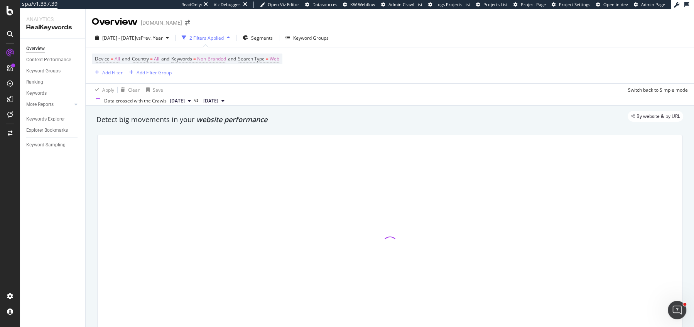
scroll to position [42, 0]
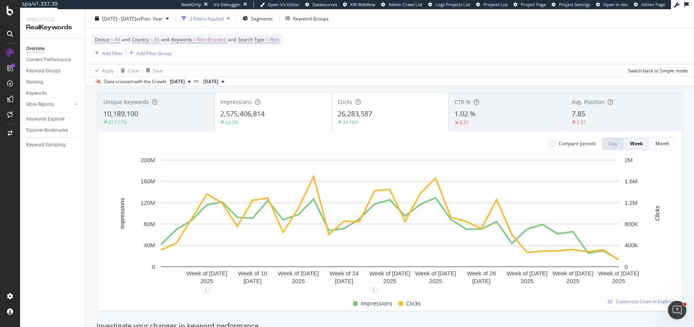
click at [356, 122] on div "34.18%" at bounding box center [350, 122] width 16 height 7
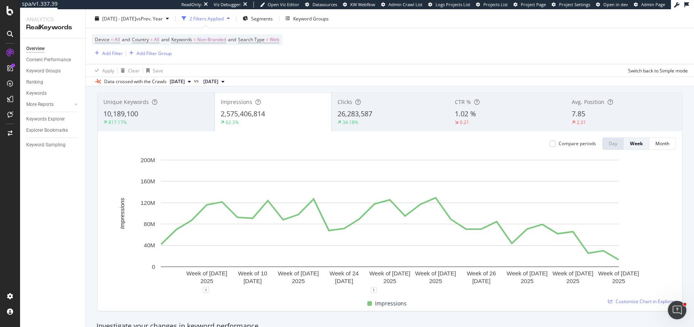
click at [364, 111] on span "26,283,587" at bounding box center [354, 113] width 35 height 9
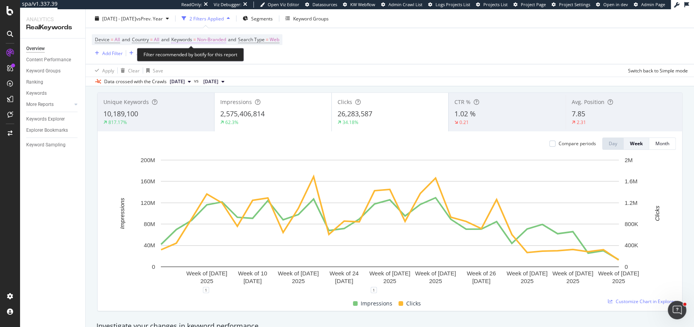
click at [207, 35] on span "Non-Branded" at bounding box center [211, 39] width 29 height 11
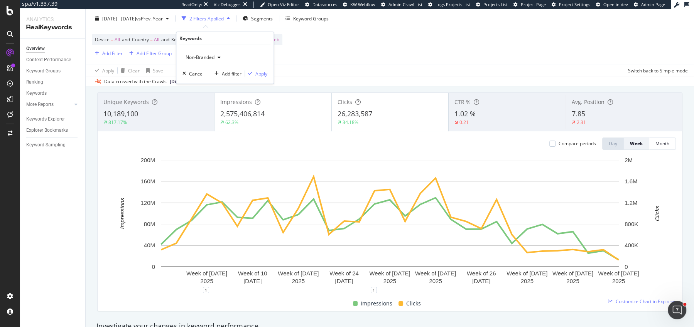
click at [201, 56] on span "Non-Branded" at bounding box center [198, 57] width 32 height 7
click at [207, 112] on div "All" at bounding box center [228, 116] width 91 height 11
click at [258, 70] on div "Apply" at bounding box center [261, 73] width 12 height 7
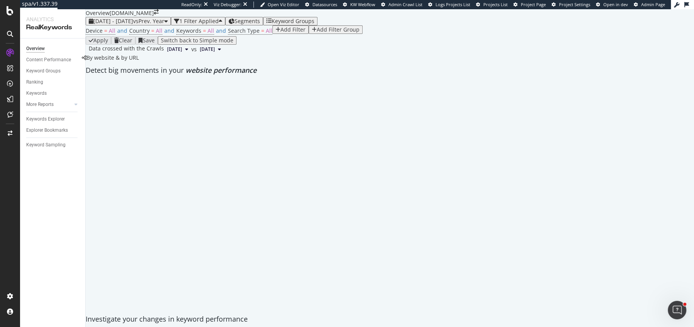
scroll to position [35, 0]
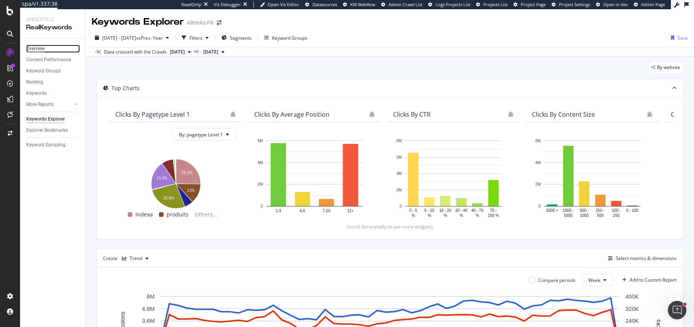
click at [37, 47] on div "Overview" at bounding box center [35, 49] width 19 height 8
